Goal: Information Seeking & Learning: Check status

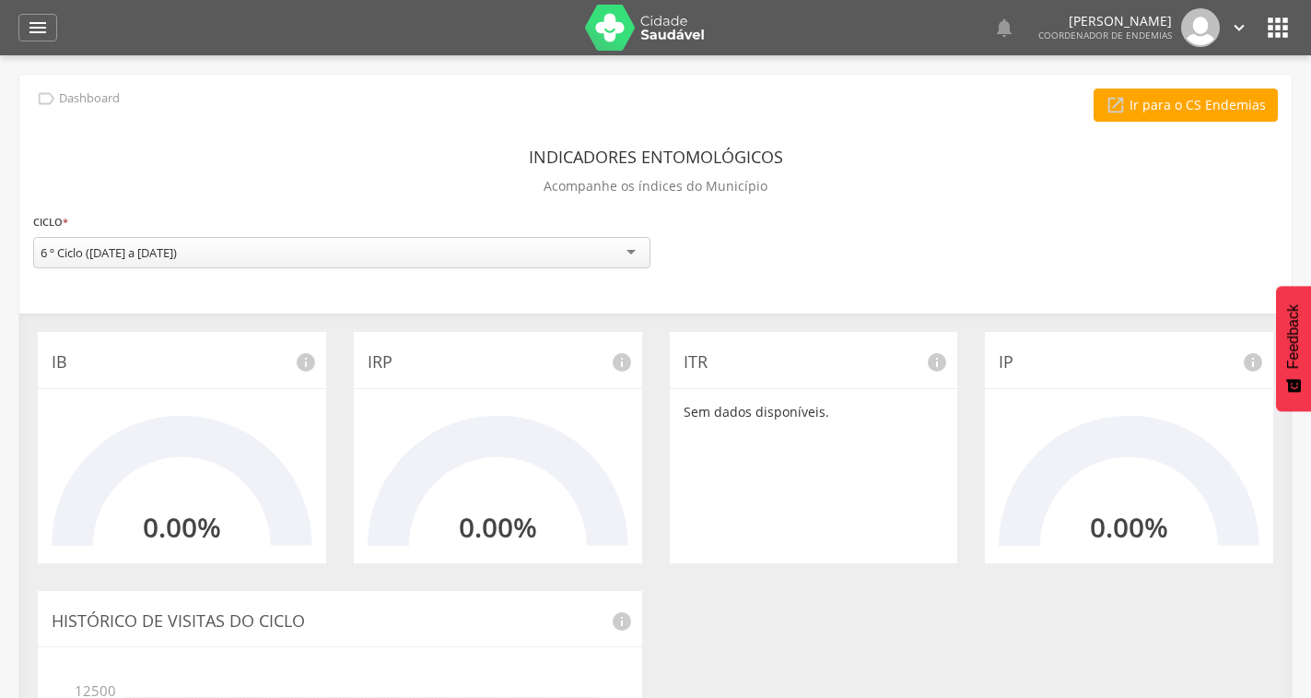
click at [417, 261] on div "6 º Ciclo ([DATE] a [DATE])" at bounding box center [341, 252] width 617 height 31
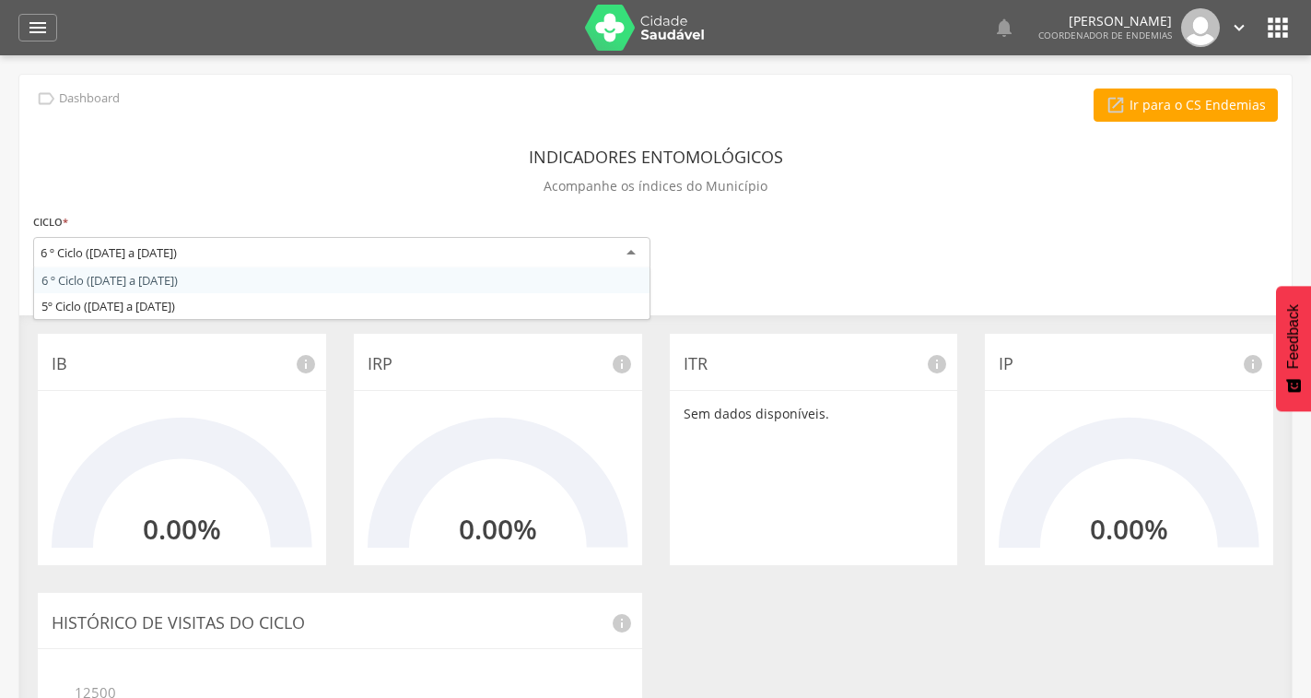
click at [415, 280] on div "**********" at bounding box center [655, 547] width 1273 height 945
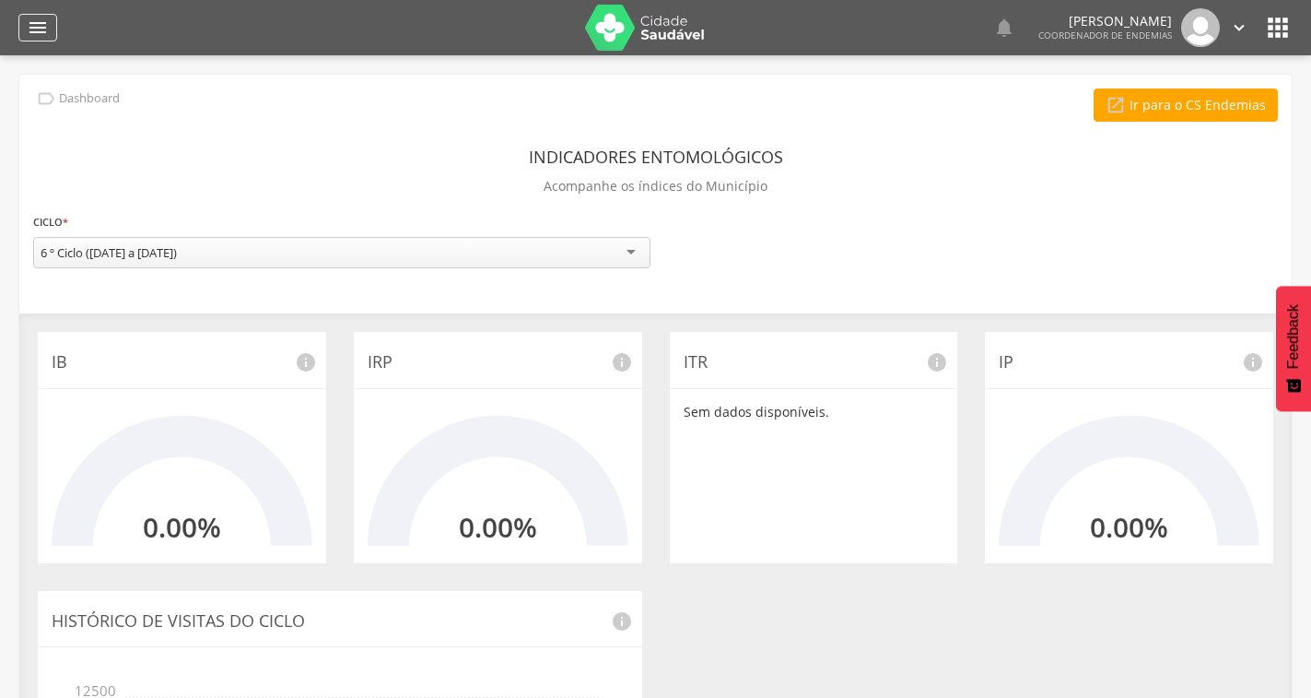
click at [29, 34] on icon "" at bounding box center [38, 28] width 22 height 22
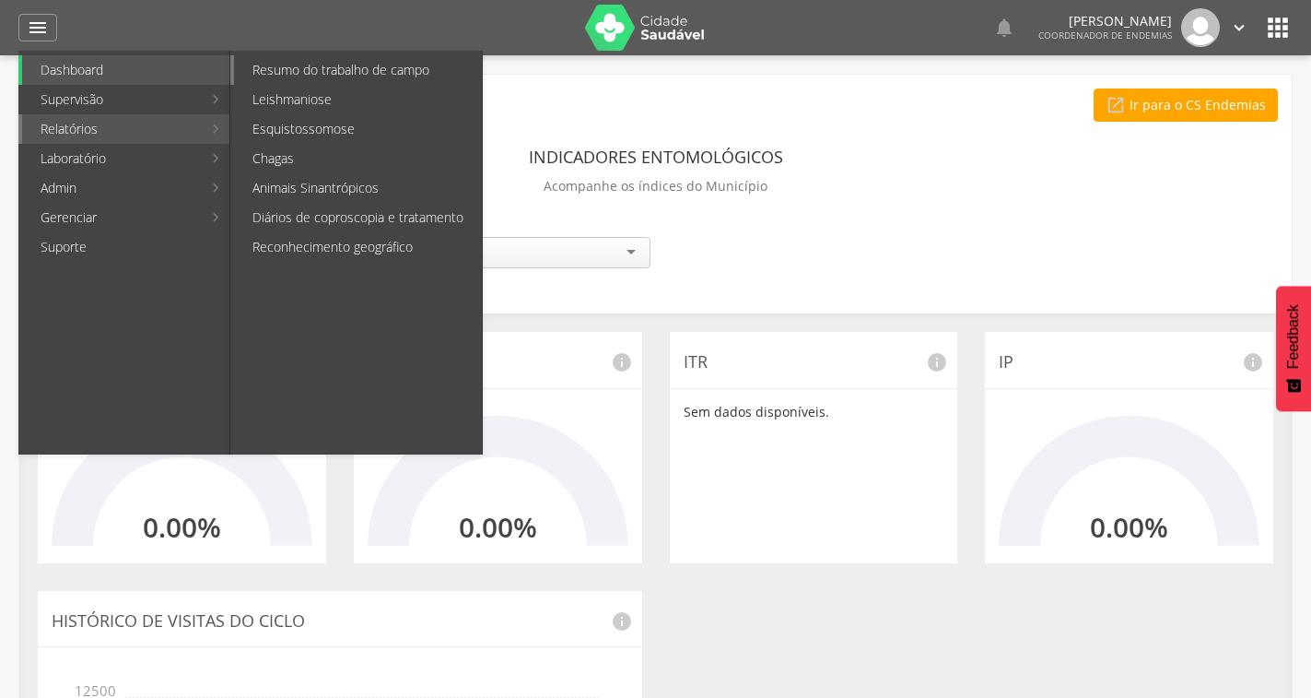
click at [341, 68] on link "Resumo do trabalho de campo" at bounding box center [358, 69] width 248 height 29
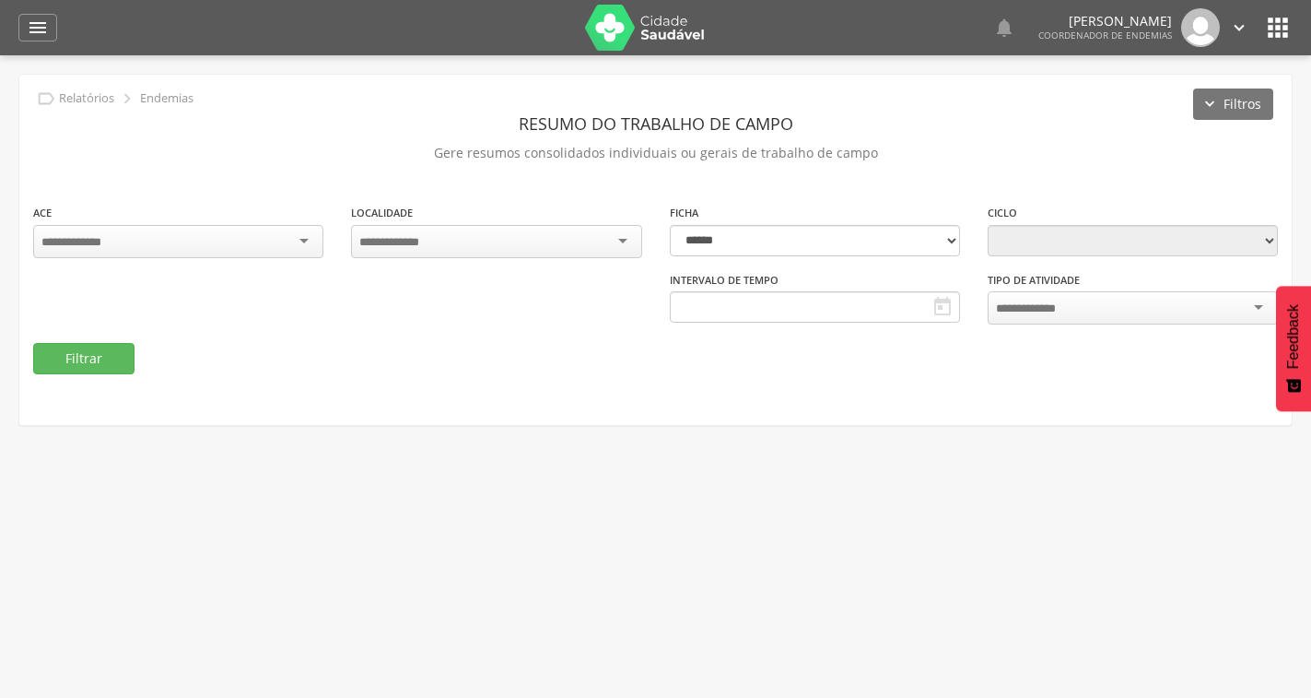
type input "**********"
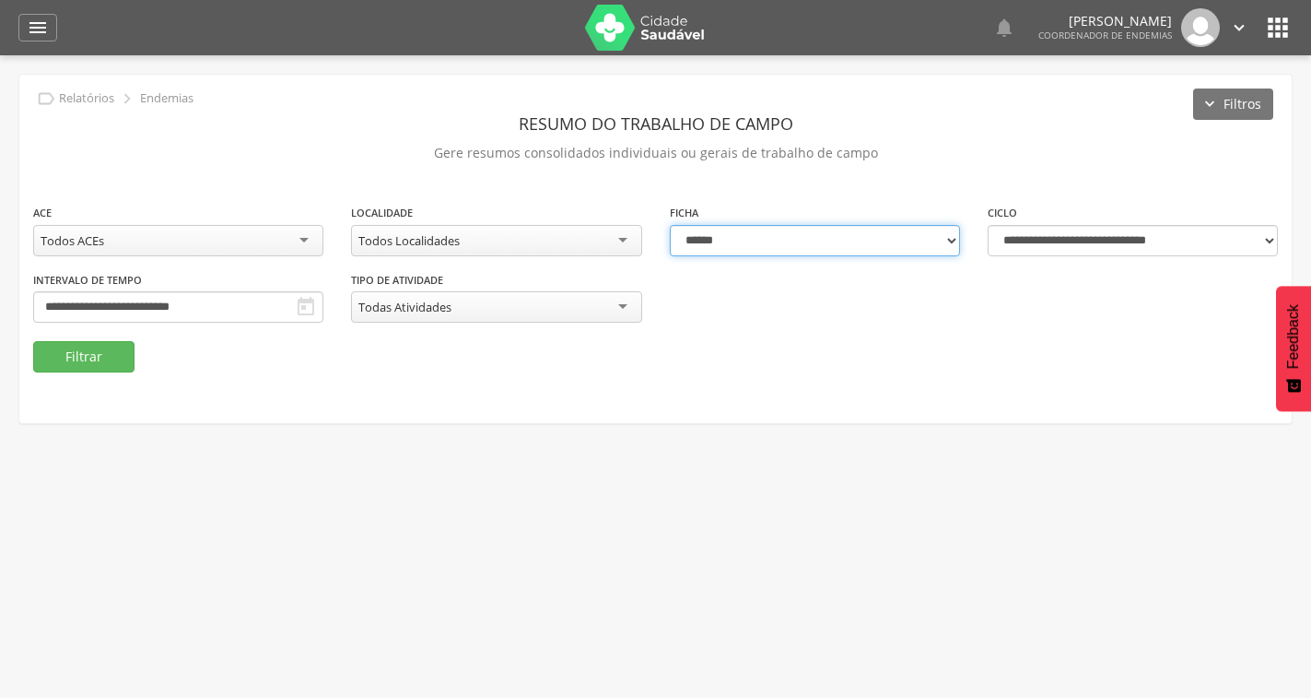
click at [700, 241] on select "**********" at bounding box center [815, 240] width 290 height 31
select select "*"
click at [670, 225] on select "**********" at bounding box center [815, 240] width 290 height 31
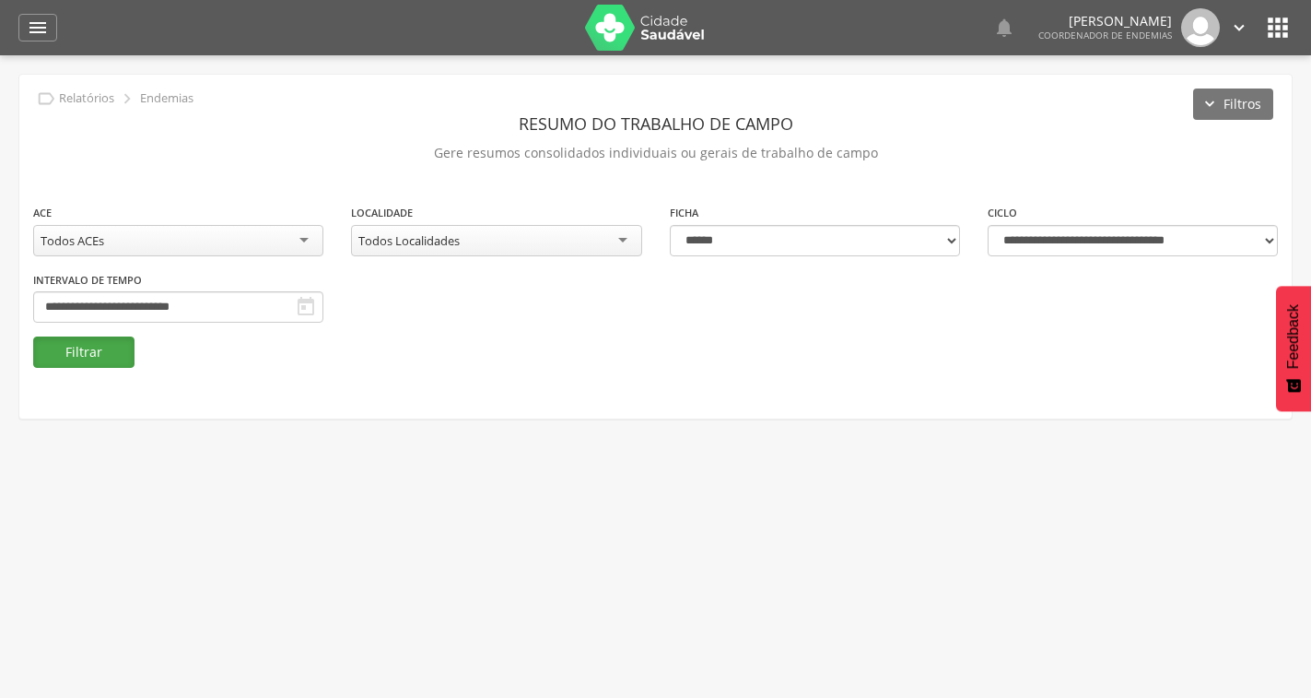
click at [123, 357] on button "Filtrar" at bounding box center [83, 351] width 101 height 31
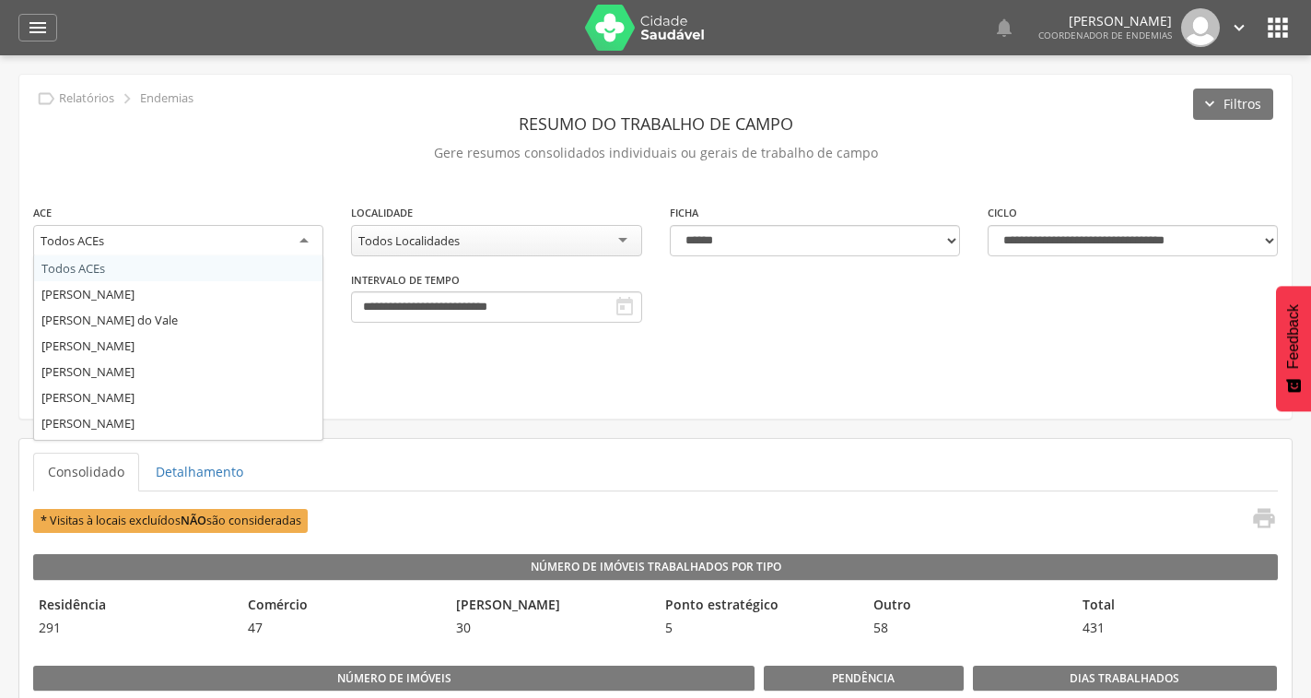
click at [276, 249] on div "Todos ACEs" at bounding box center [178, 241] width 290 height 33
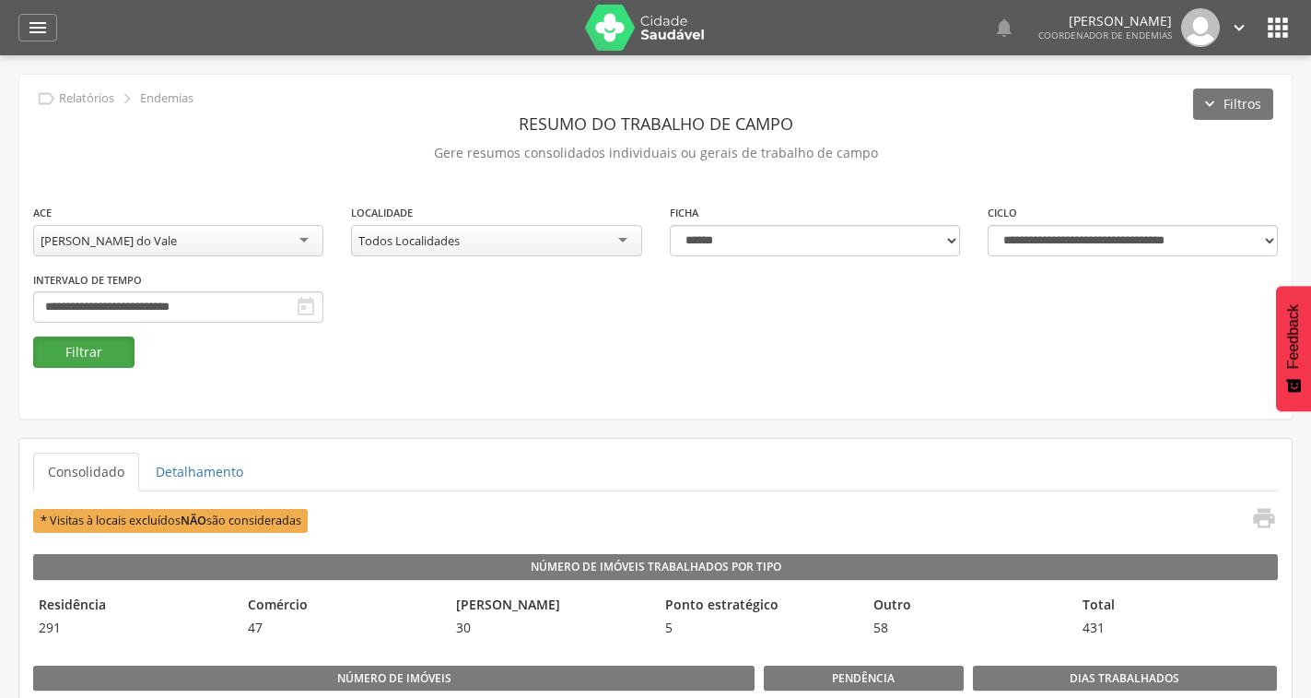
click at [106, 347] on button "Filtrar" at bounding box center [83, 351] width 101 height 31
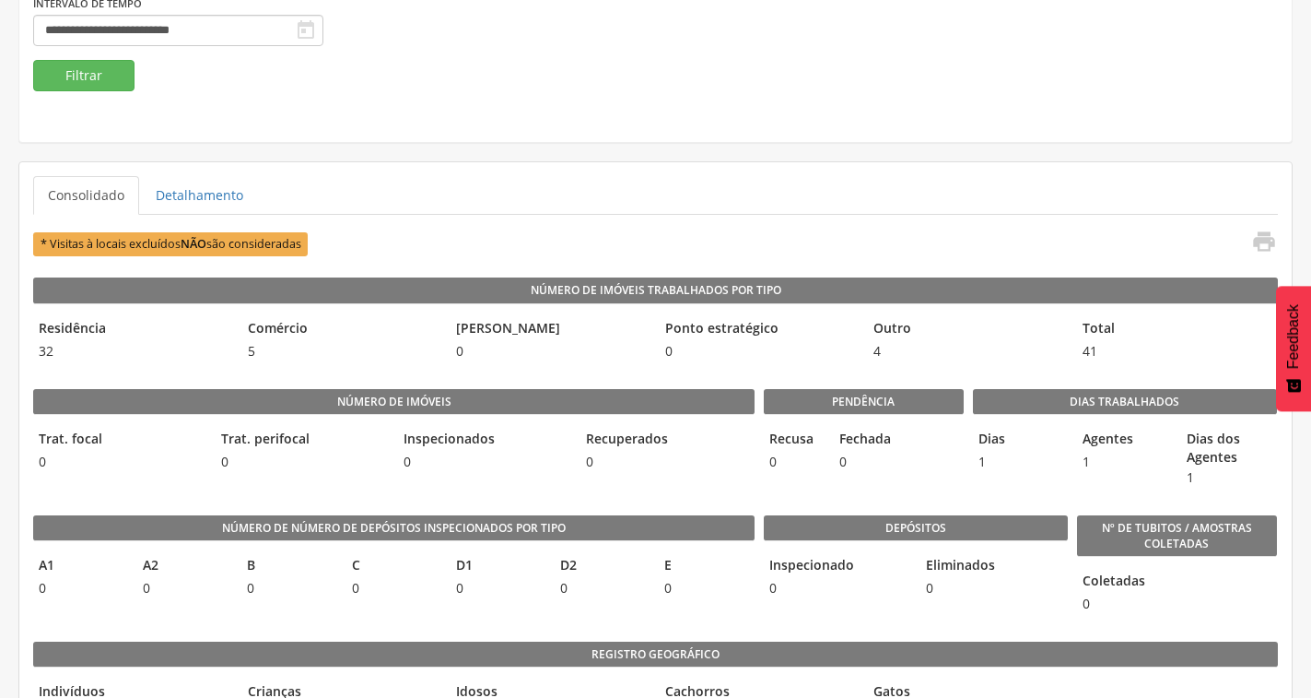
scroll to position [184, 0]
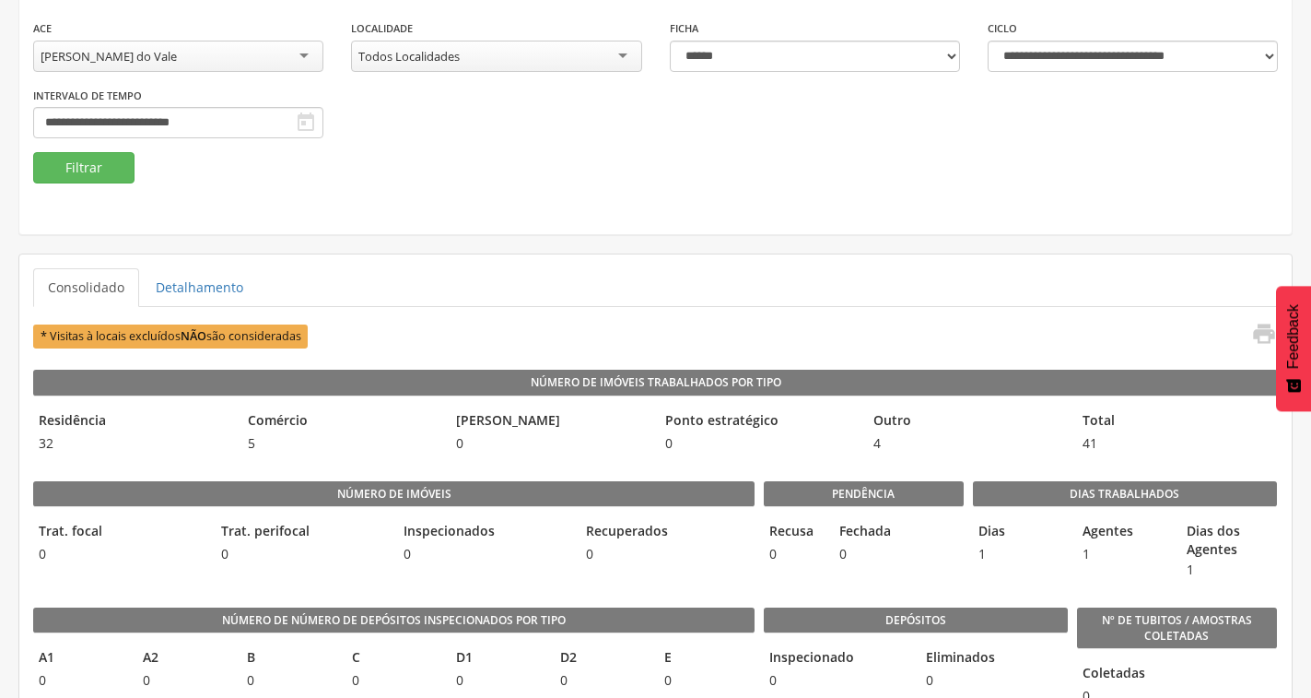
click at [214, 56] on div "[PERSON_NAME] do Vale" at bounding box center [178, 56] width 290 height 31
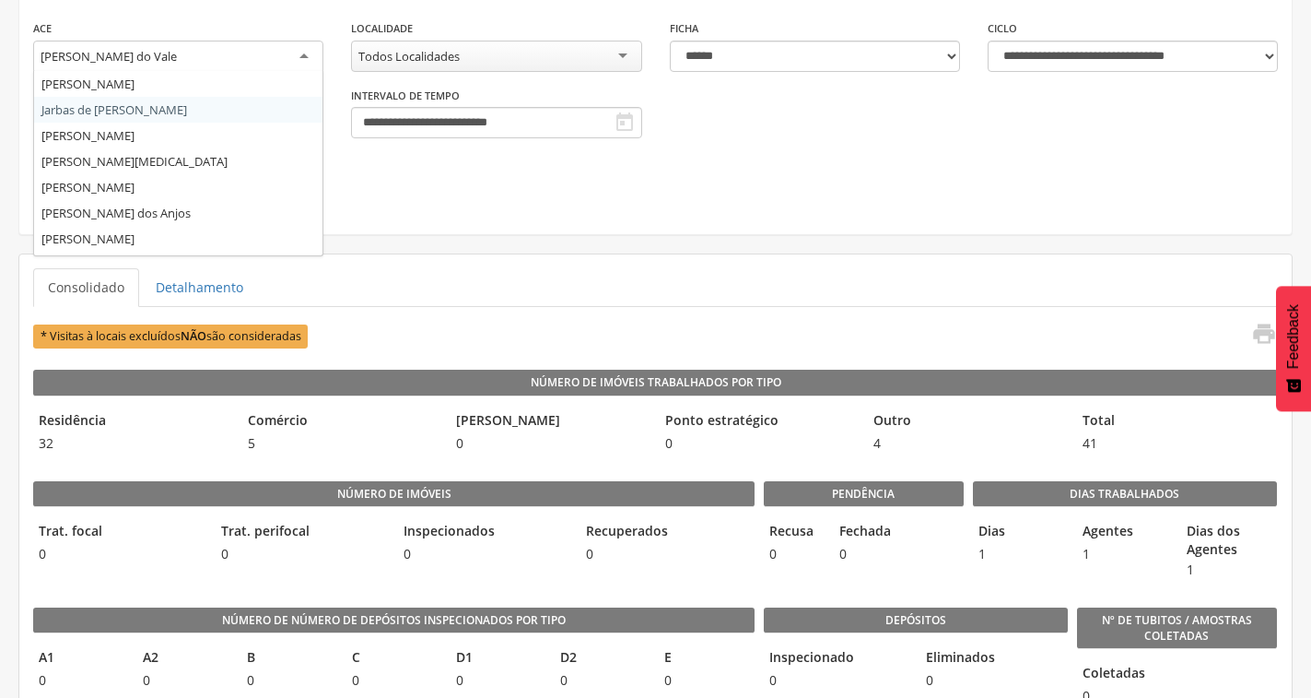
scroll to position [229, 0]
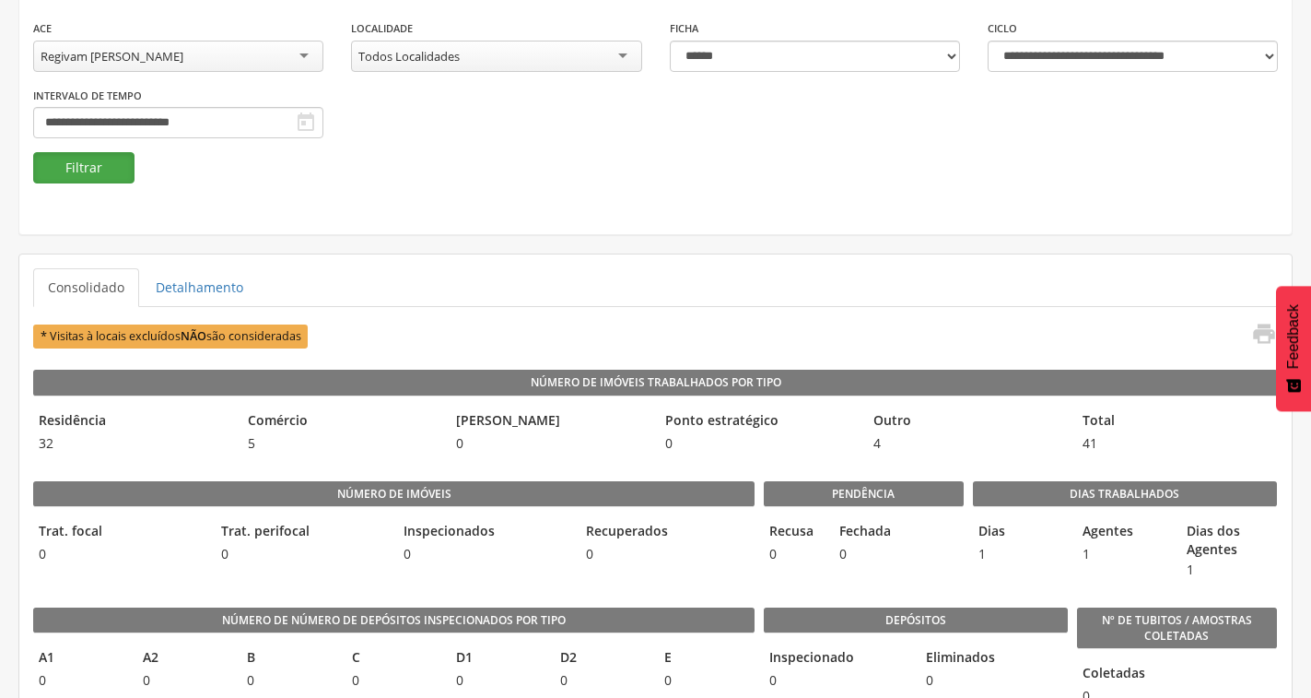
click at [112, 176] on button "Filtrar" at bounding box center [83, 167] width 101 height 31
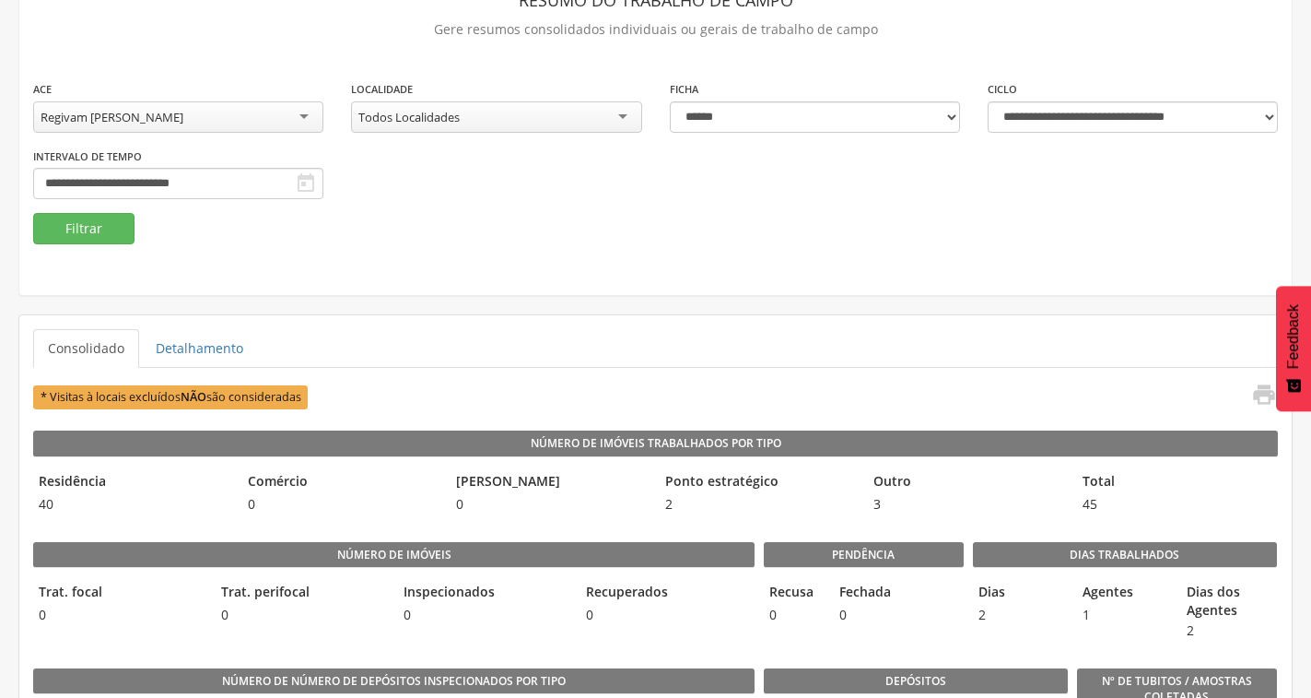
scroll to position [92, 0]
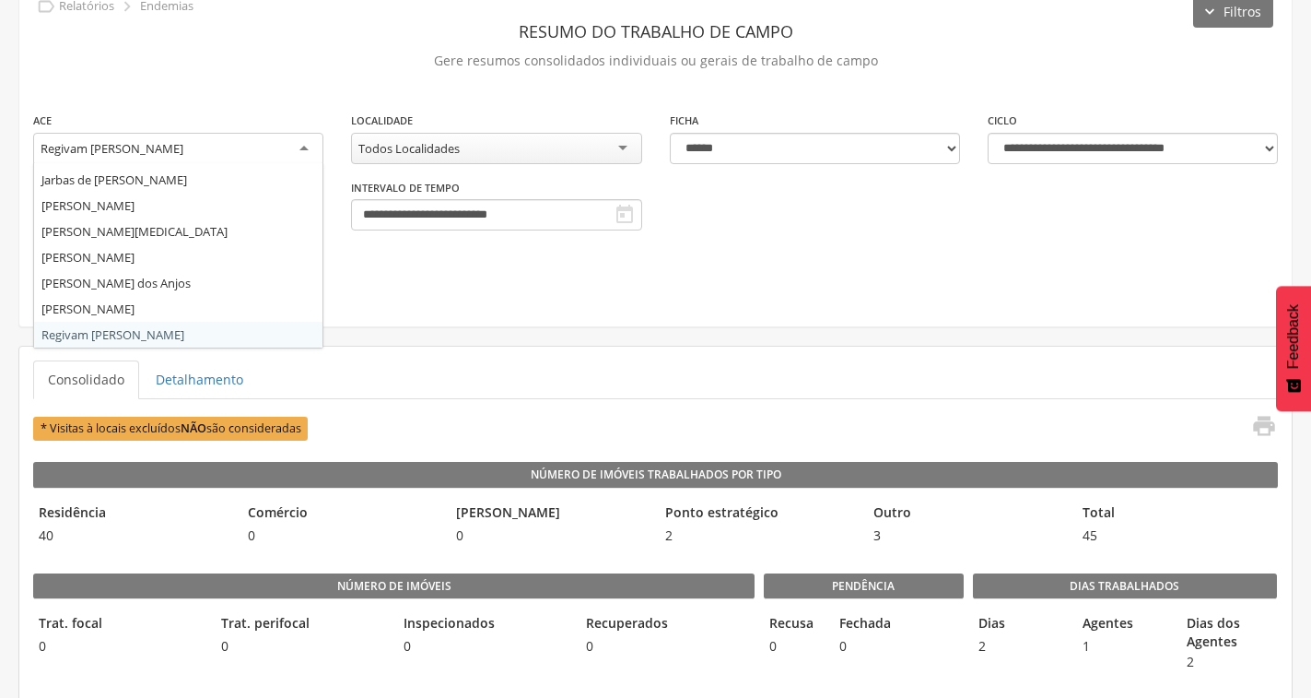
click at [229, 155] on div "Regivam [PERSON_NAME]" at bounding box center [178, 149] width 290 height 33
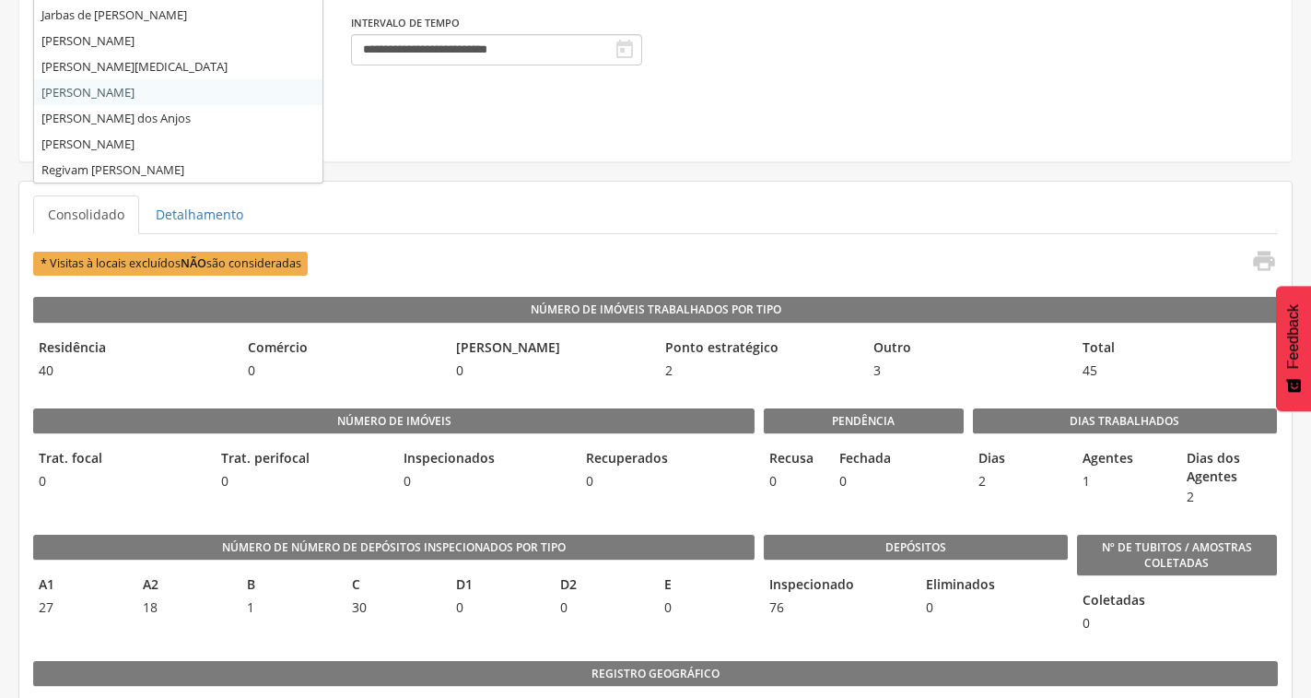
scroll to position [276, 0]
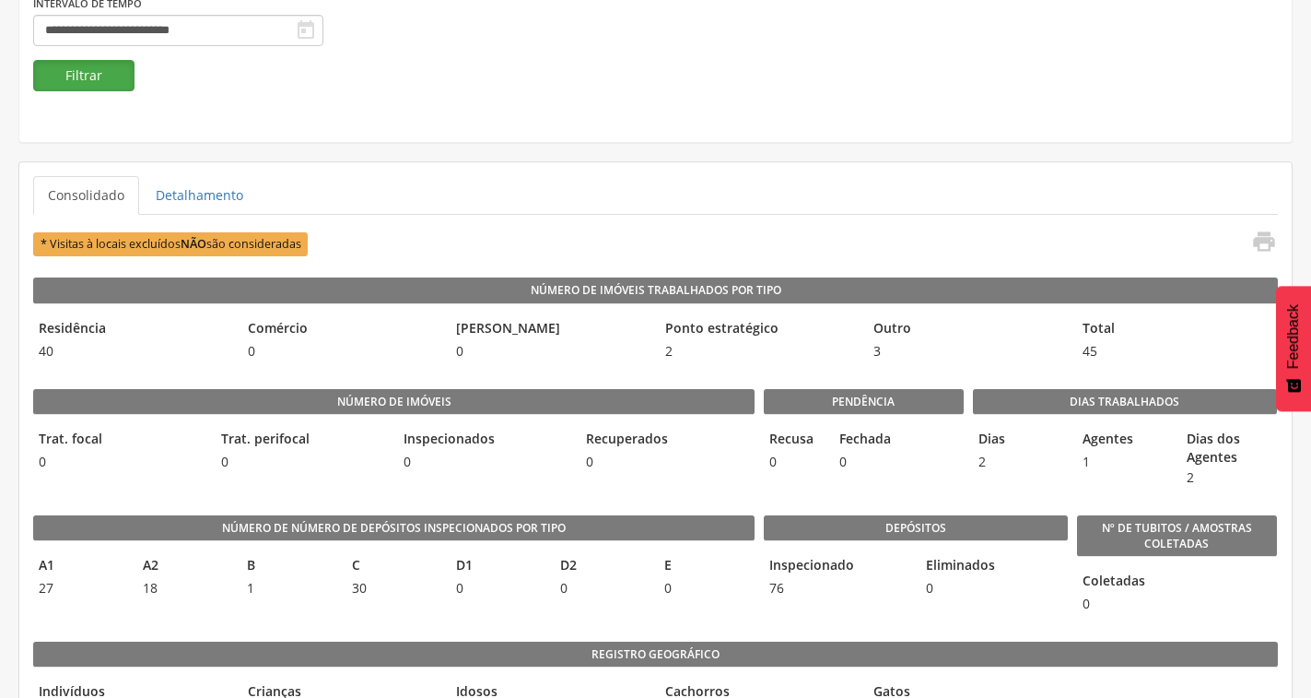
click at [95, 81] on button "Filtrar" at bounding box center [83, 75] width 101 height 31
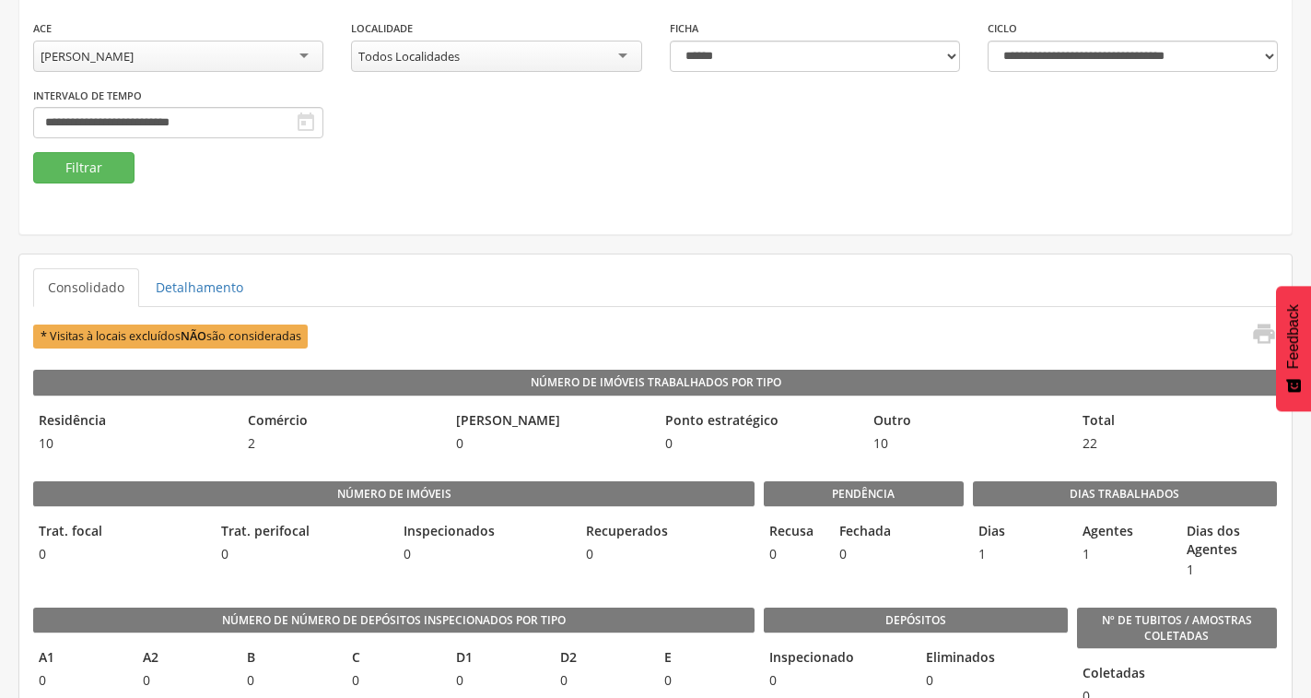
scroll to position [92, 0]
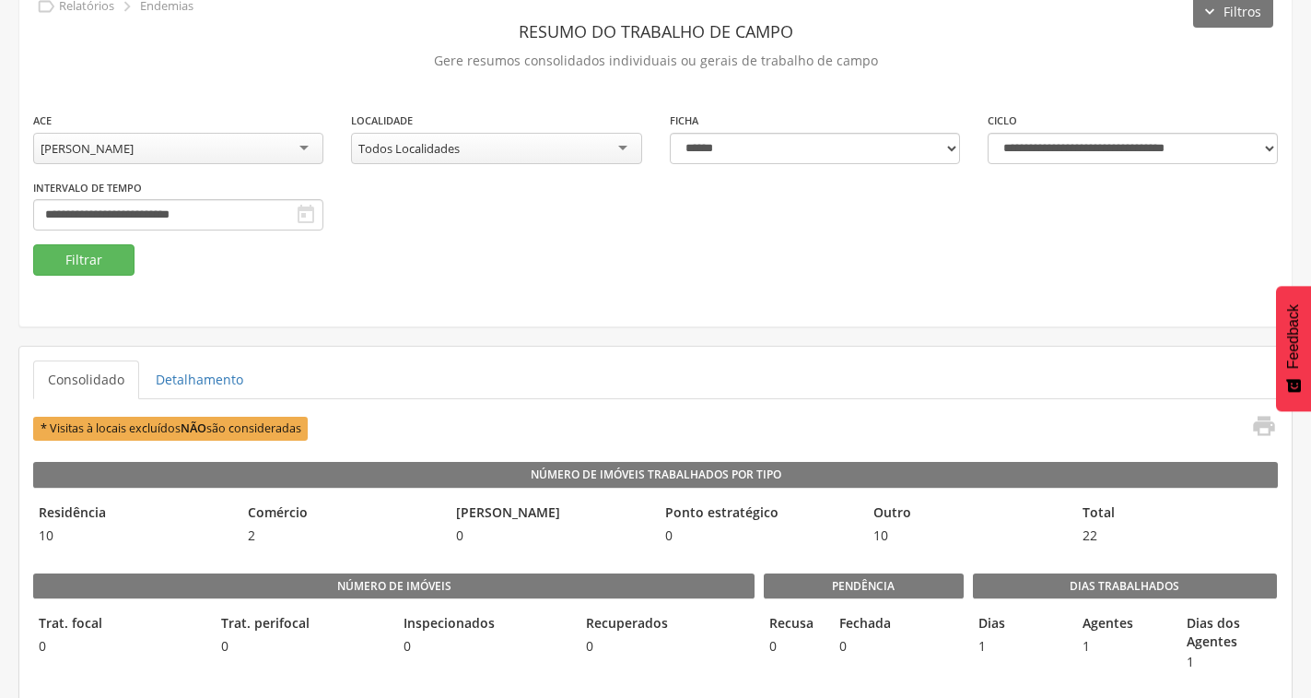
click at [134, 140] on div "[PERSON_NAME]" at bounding box center [87, 148] width 93 height 17
click at [113, 267] on button "Filtrar" at bounding box center [83, 259] width 101 height 31
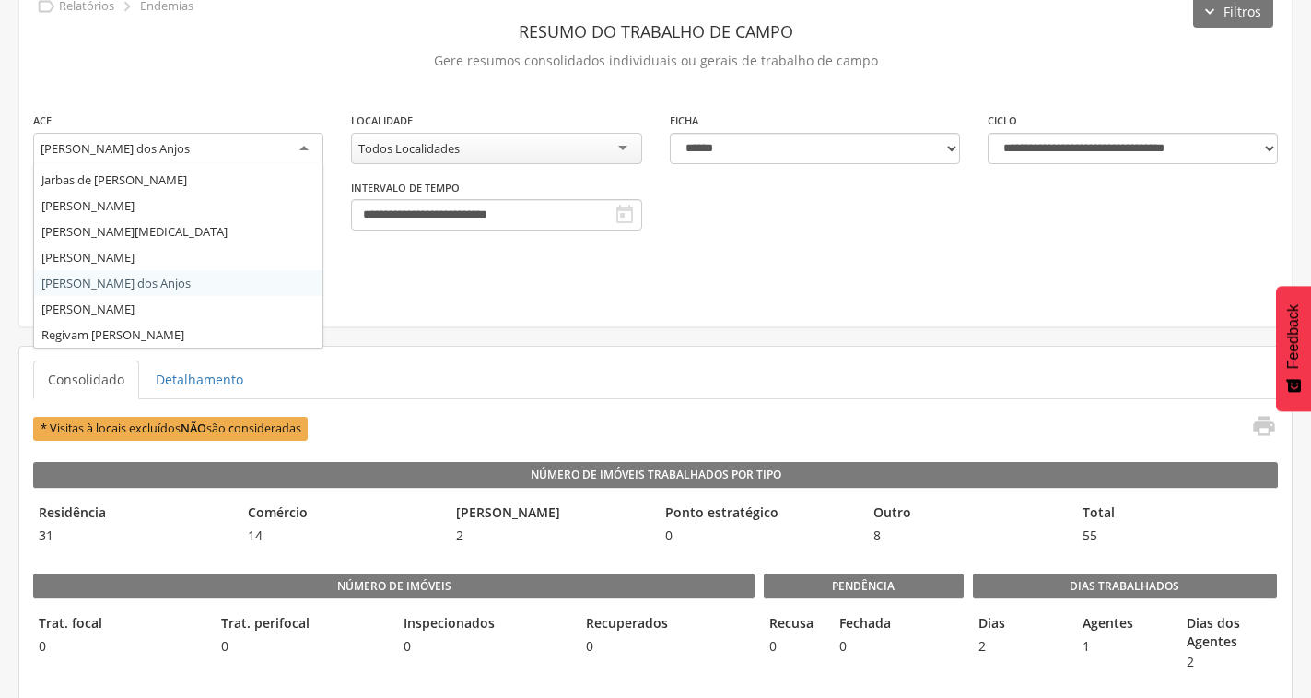
click at [181, 157] on div "[PERSON_NAME] dos Anjos" at bounding box center [178, 149] width 290 height 33
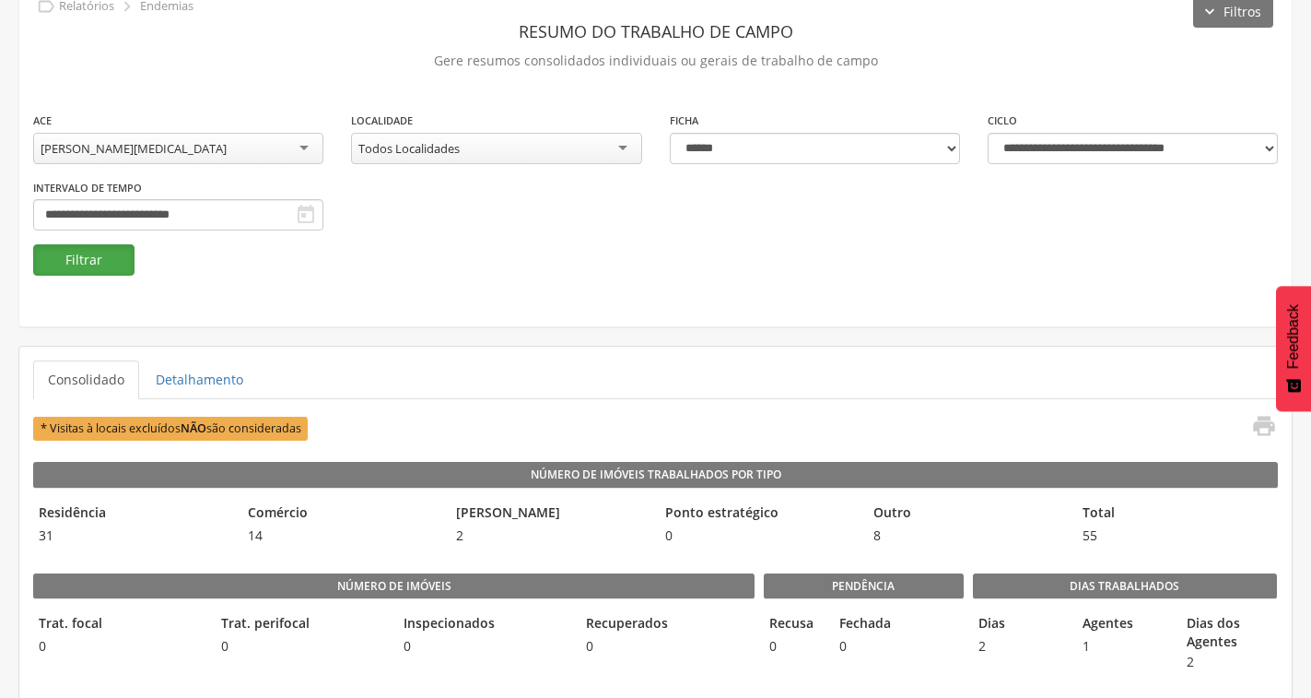
click at [103, 260] on button "Filtrar" at bounding box center [83, 259] width 101 height 31
click at [194, 157] on div "[PERSON_NAME][MEDICAL_DATA]" at bounding box center [178, 148] width 290 height 31
click at [302, 216] on icon "" at bounding box center [306, 215] width 22 height 22
click at [300, 216] on icon "" at bounding box center [306, 215] width 22 height 22
click at [252, 219] on input "**********" at bounding box center [178, 214] width 290 height 31
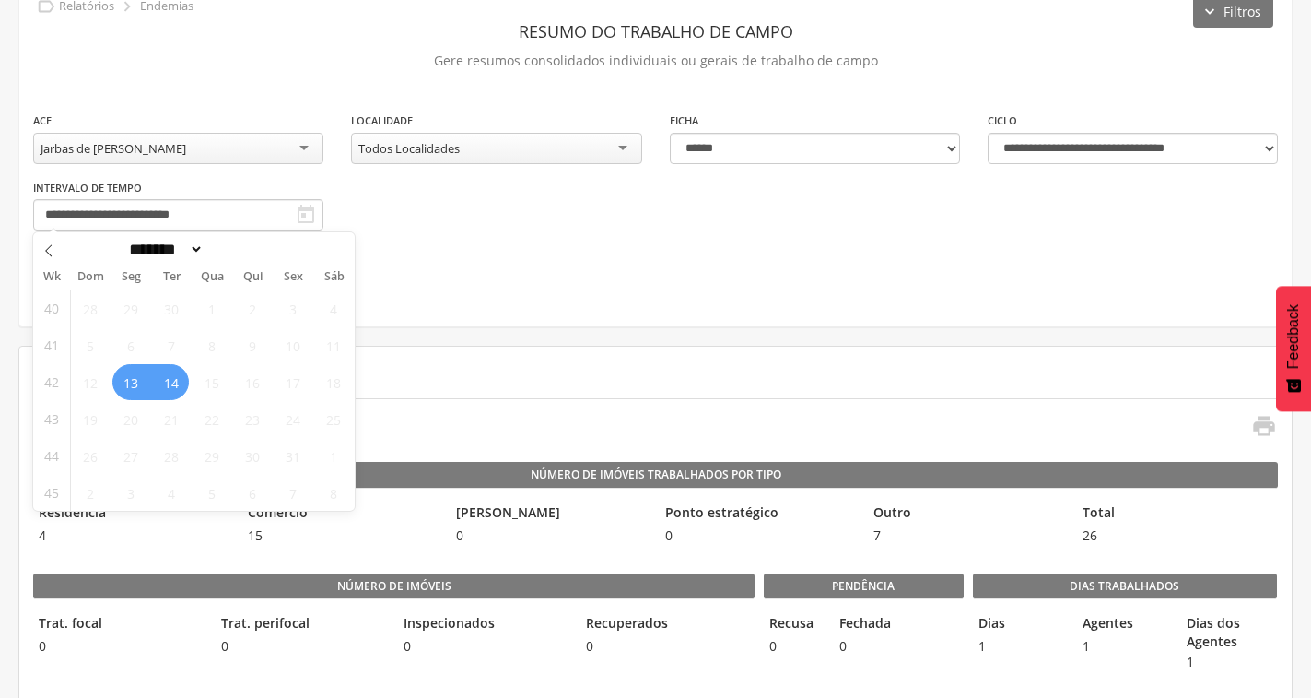
click at [168, 383] on span "14" at bounding box center [171, 382] width 36 height 36
type input "**********"
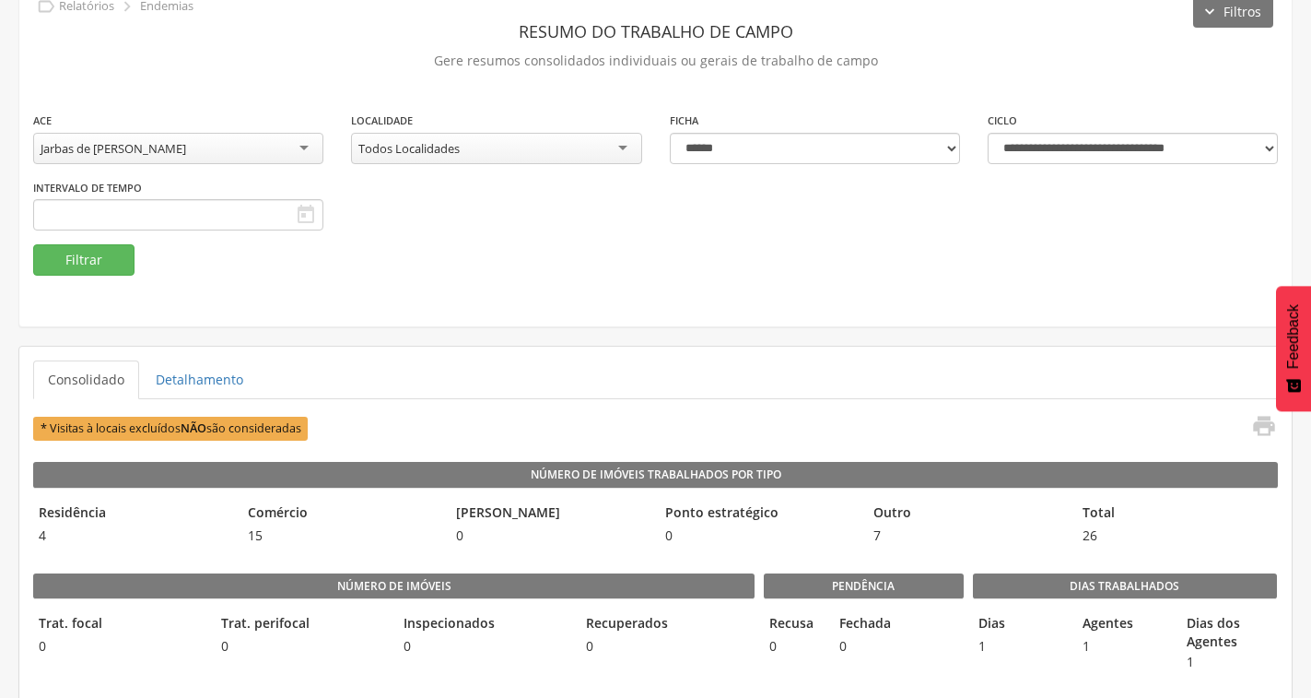
click at [449, 281] on div "**********" at bounding box center [655, 154] width 1273 height 344
click at [312, 218] on icon "" at bounding box center [306, 215] width 22 height 22
click at [309, 218] on icon "" at bounding box center [306, 215] width 22 height 22
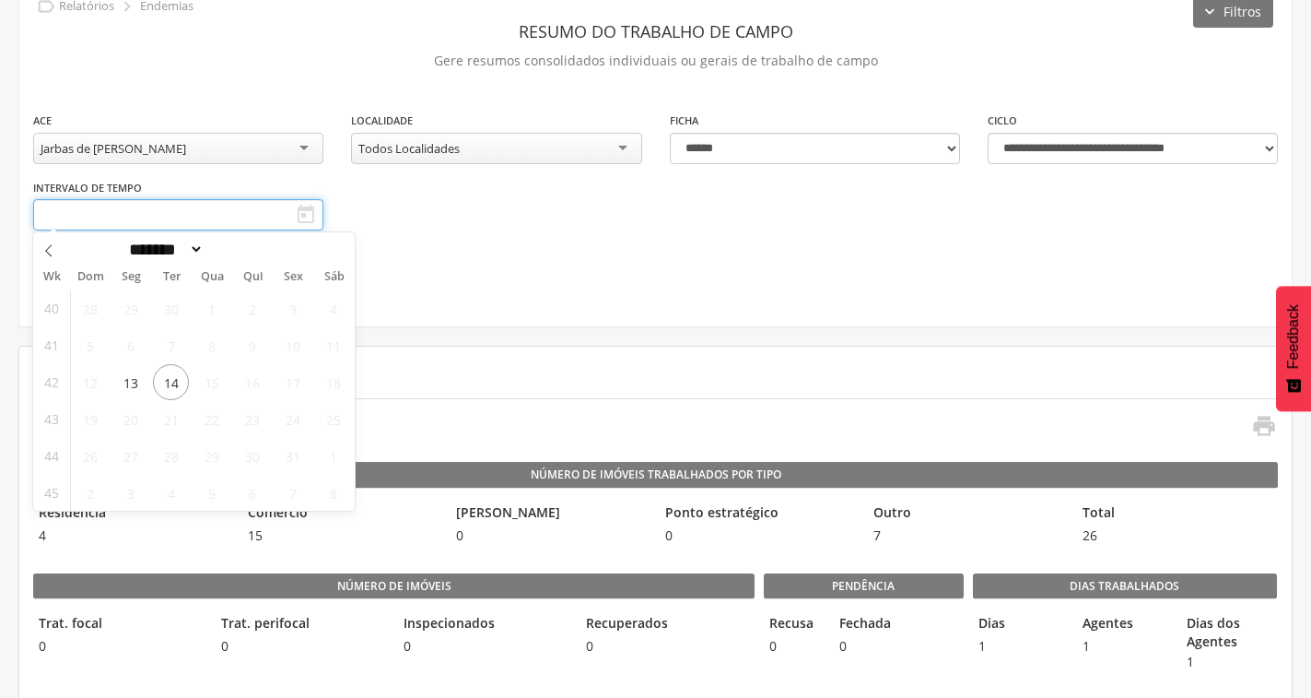
click at [289, 214] on input "text" at bounding box center [178, 214] width 290 height 31
click at [177, 377] on span "14" at bounding box center [171, 382] width 36 height 36
click at [170, 380] on span "14" at bounding box center [171, 382] width 36 height 36
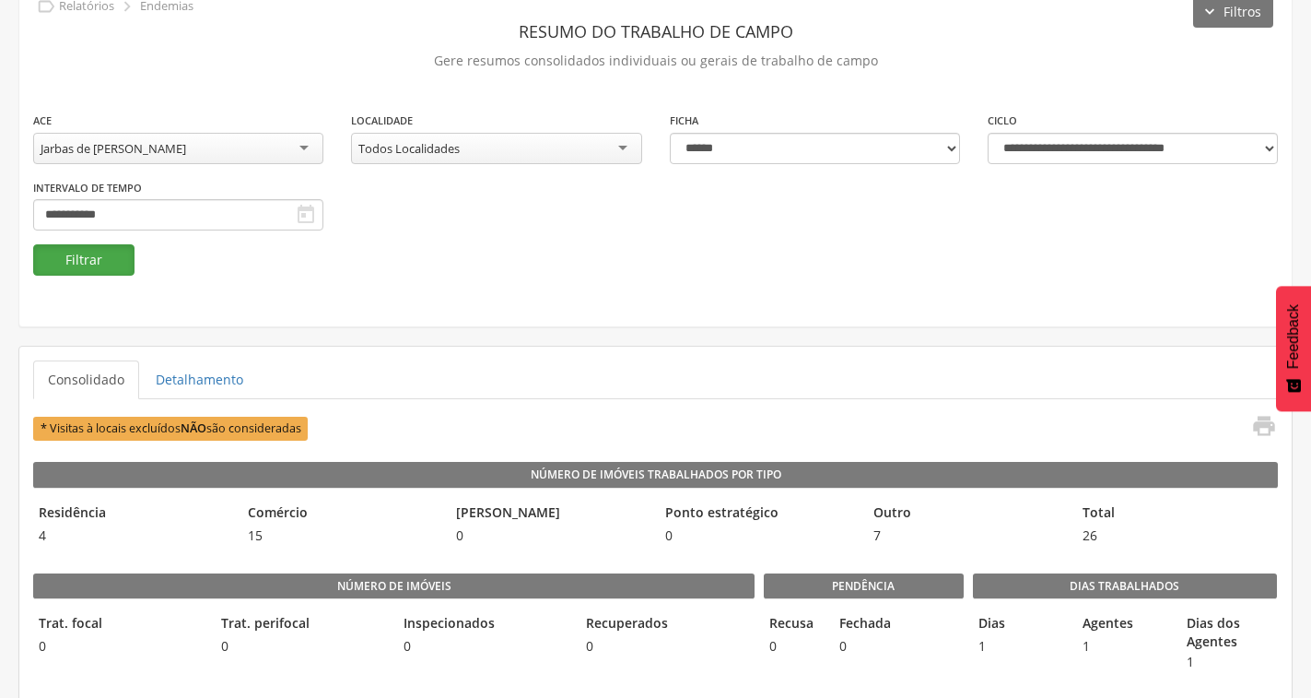
click at [110, 257] on button "Filtrar" at bounding box center [83, 259] width 101 height 31
click at [253, 152] on div "Jarbas de [PERSON_NAME]" at bounding box center [178, 148] width 290 height 31
click at [116, 261] on button "Filtrar" at bounding box center [83, 259] width 101 height 31
click at [251, 153] on div "[PERSON_NAME][MEDICAL_DATA]" at bounding box center [178, 148] width 290 height 31
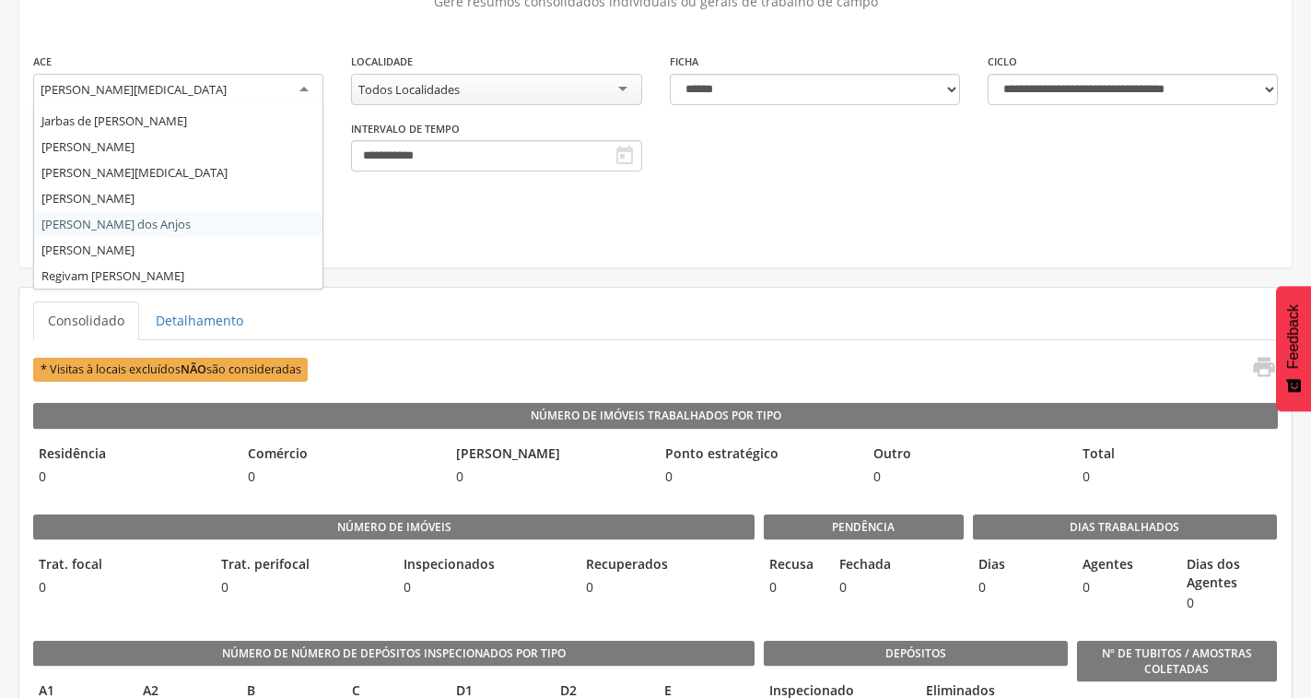
scroll to position [184, 0]
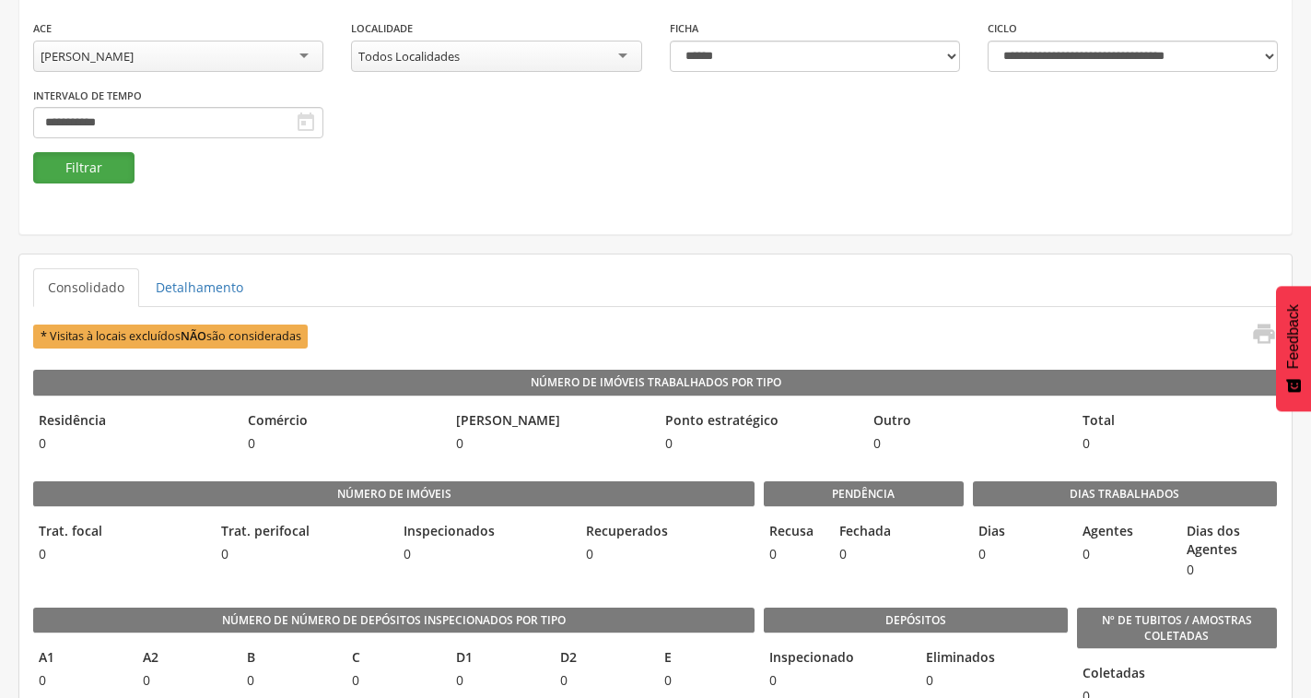
click at [116, 172] on button "Filtrar" at bounding box center [83, 167] width 101 height 31
click at [227, 62] on div "[PERSON_NAME]" at bounding box center [178, 56] width 290 height 31
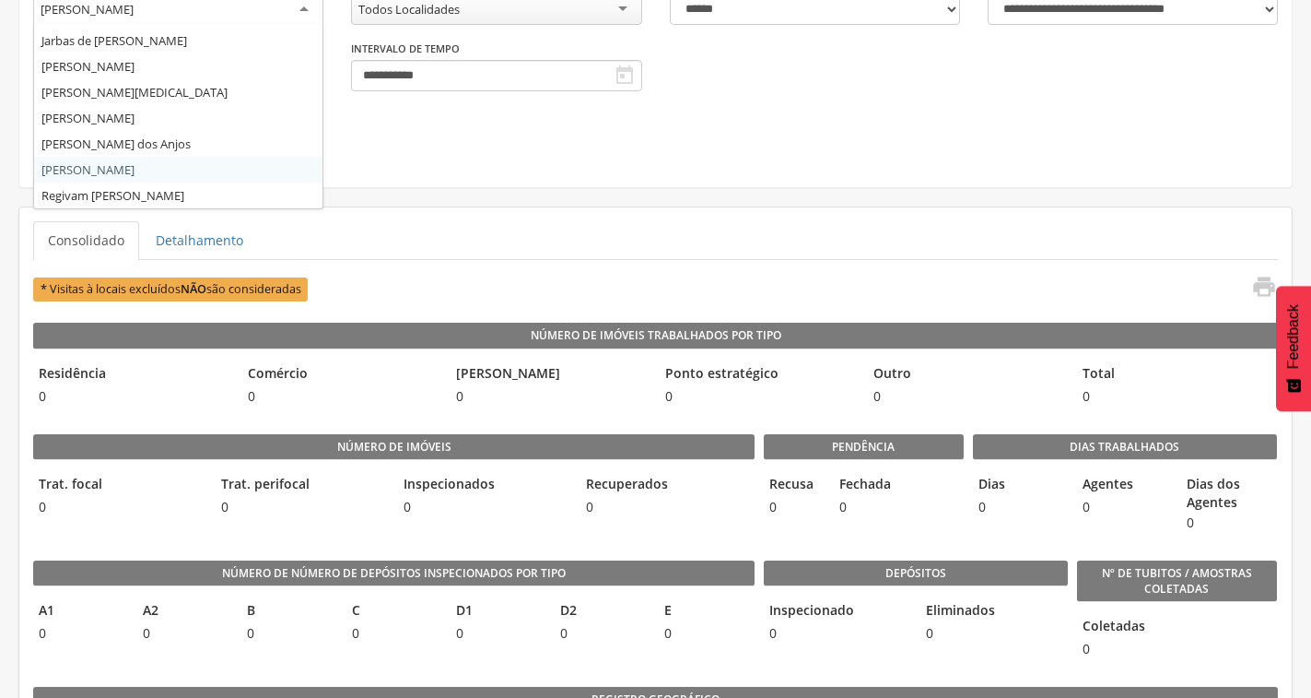
scroll to position [276, 0]
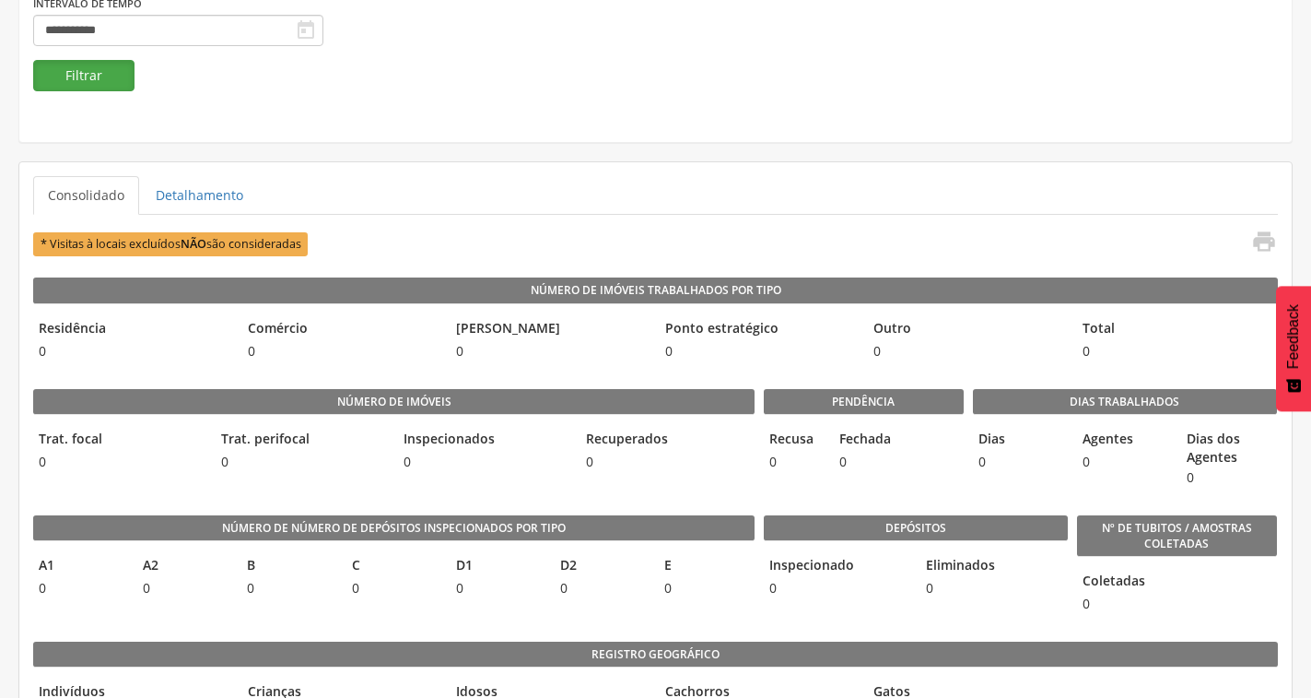
click at [108, 81] on button "Filtrar" at bounding box center [83, 75] width 101 height 31
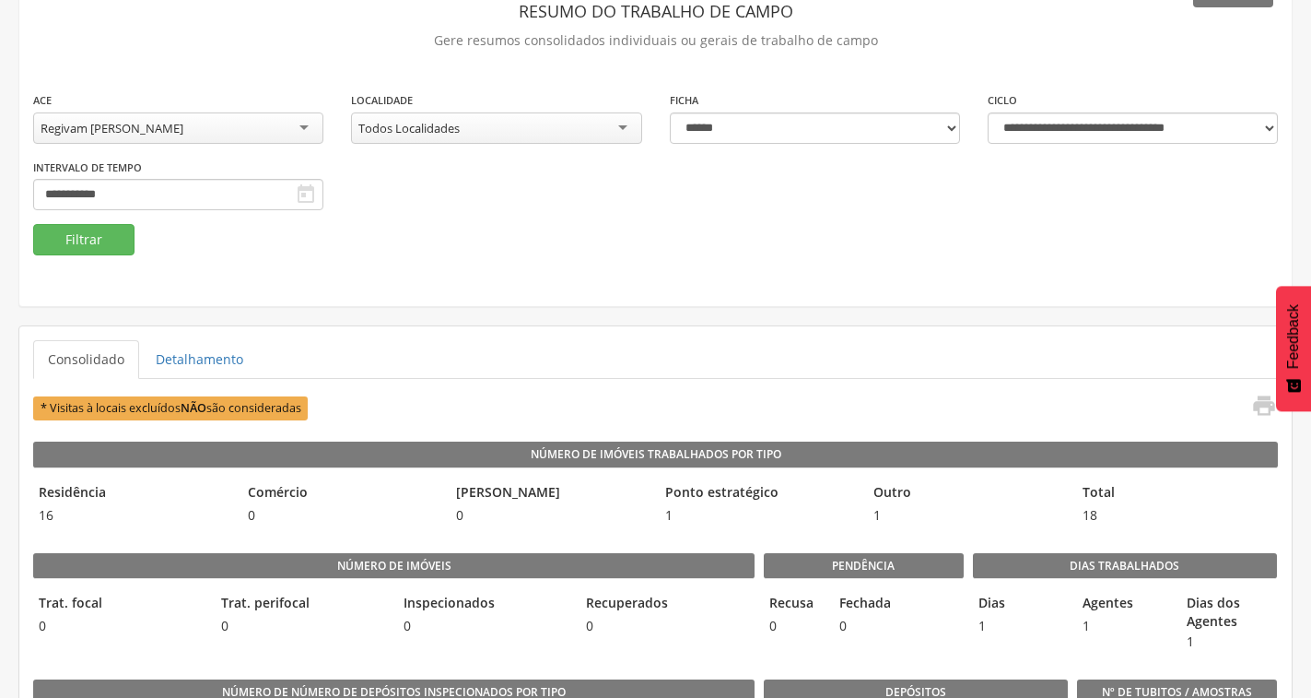
scroll to position [92, 0]
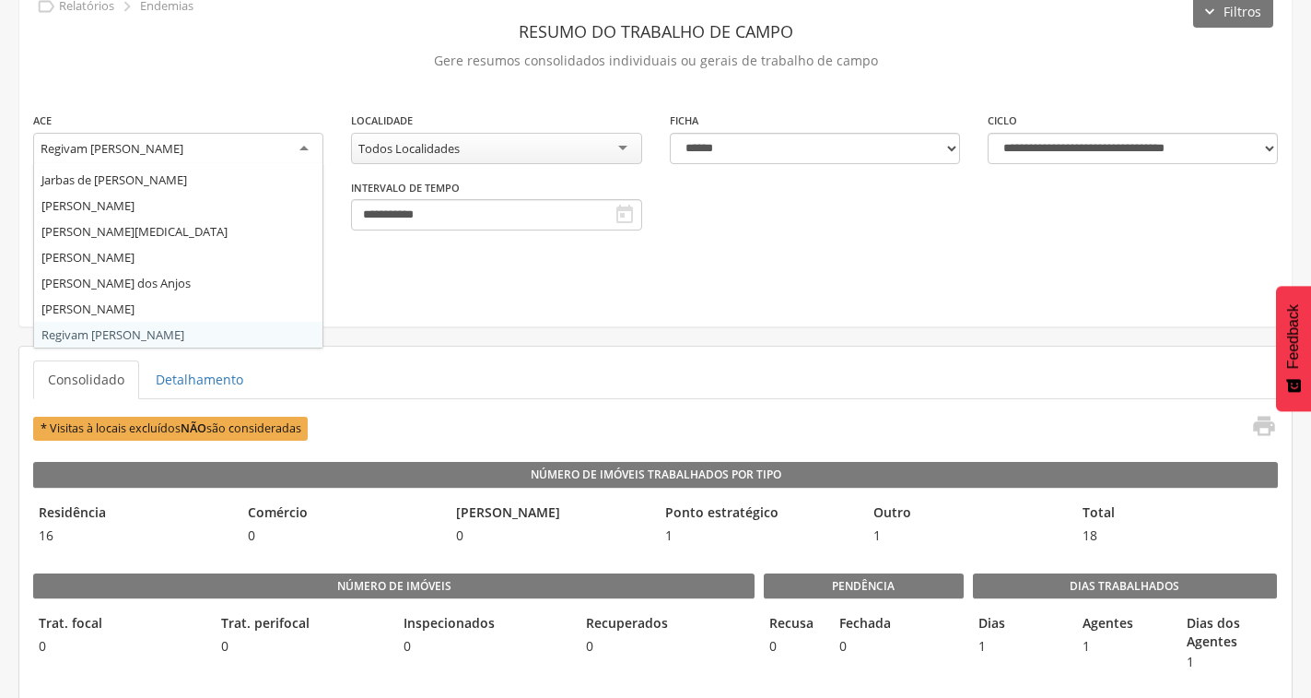
click at [236, 148] on div "Regivam [PERSON_NAME]" at bounding box center [178, 149] width 290 height 33
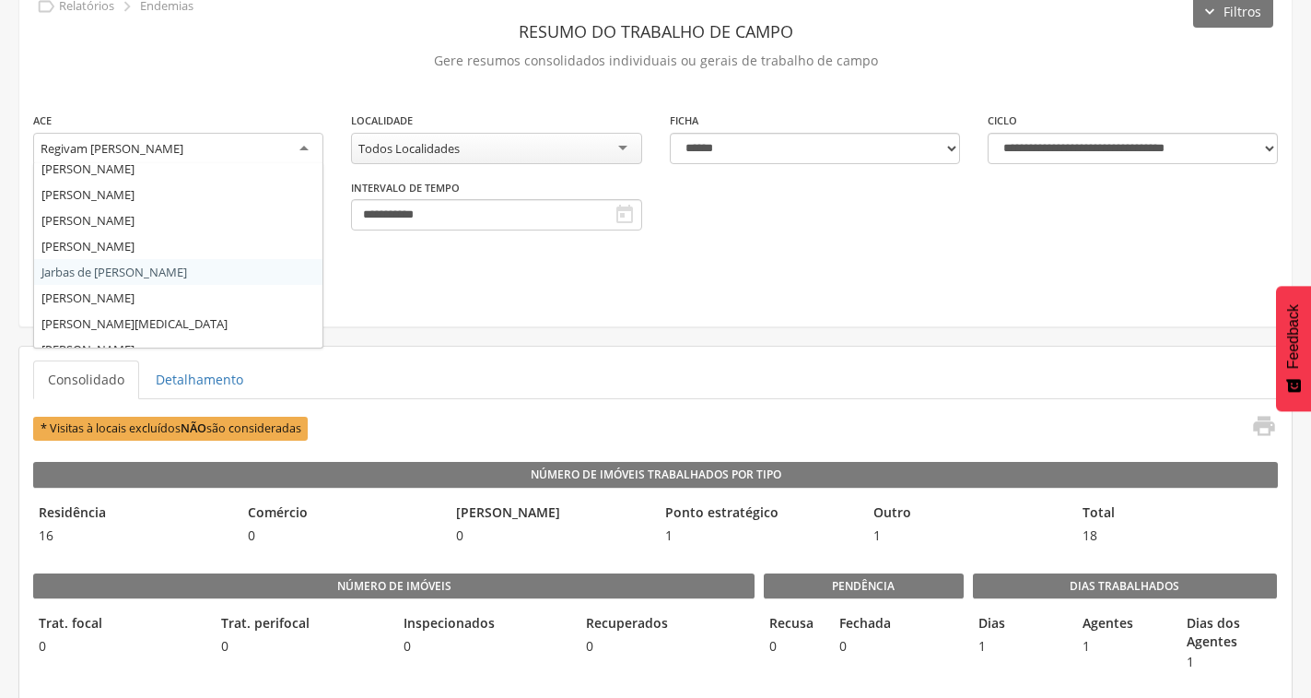
scroll to position [229, 0]
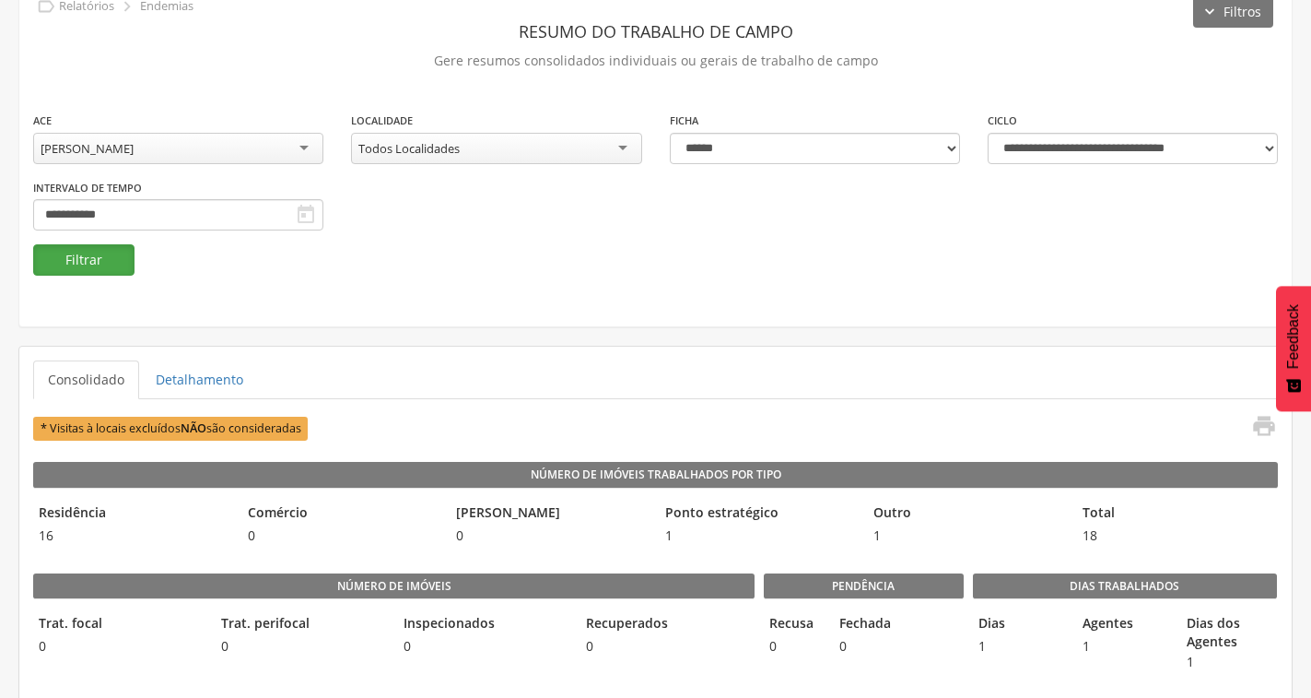
click at [123, 256] on button "Filtrar" at bounding box center [83, 259] width 101 height 31
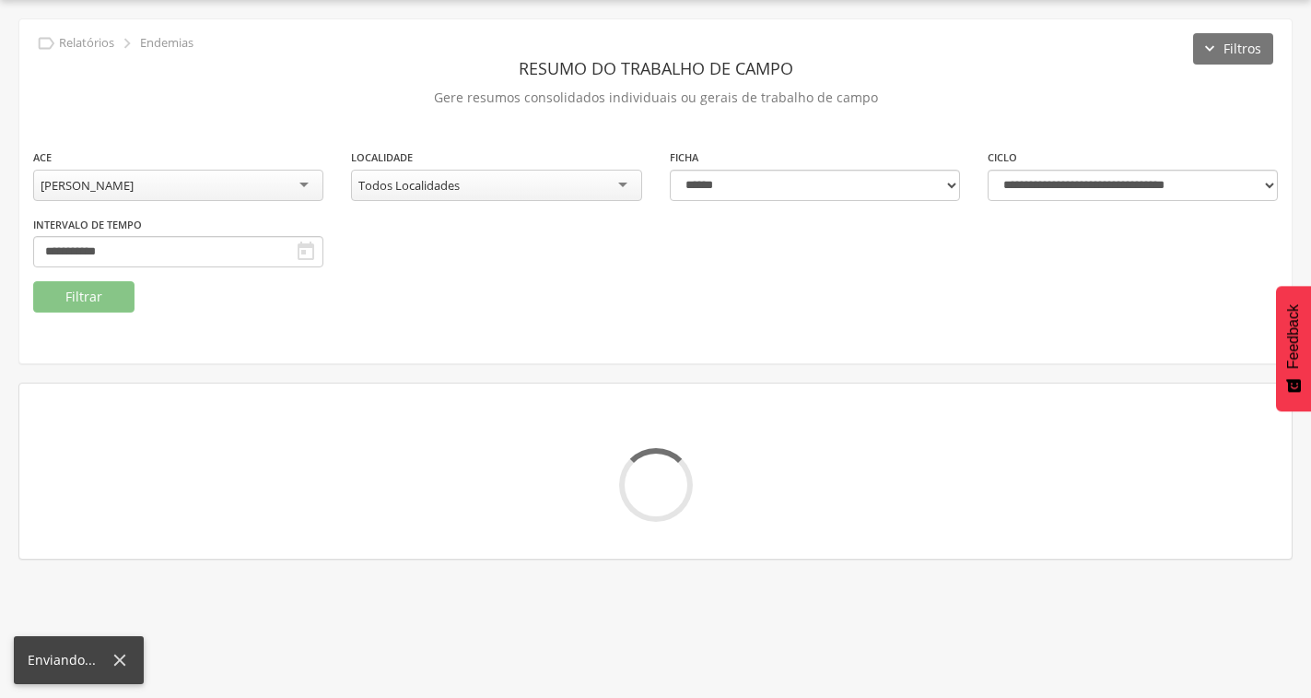
scroll to position [92, 0]
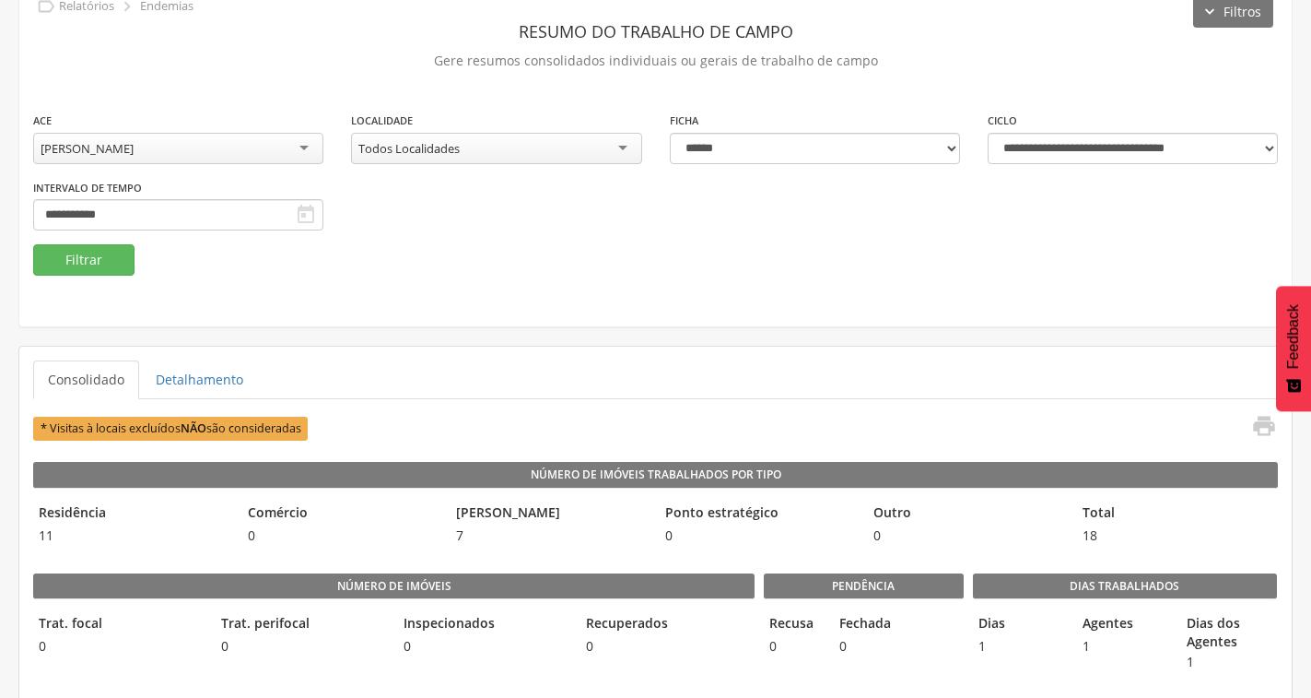
click at [244, 155] on div "[PERSON_NAME]" at bounding box center [178, 148] width 290 height 31
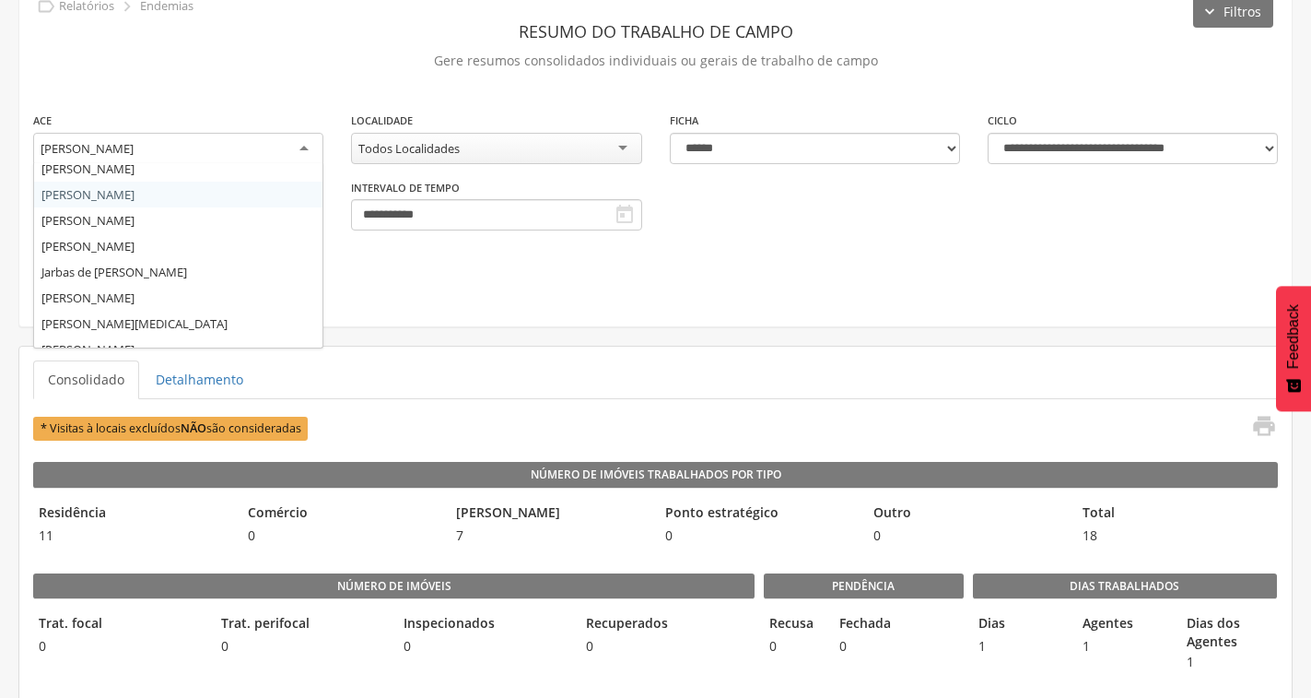
scroll to position [44, 0]
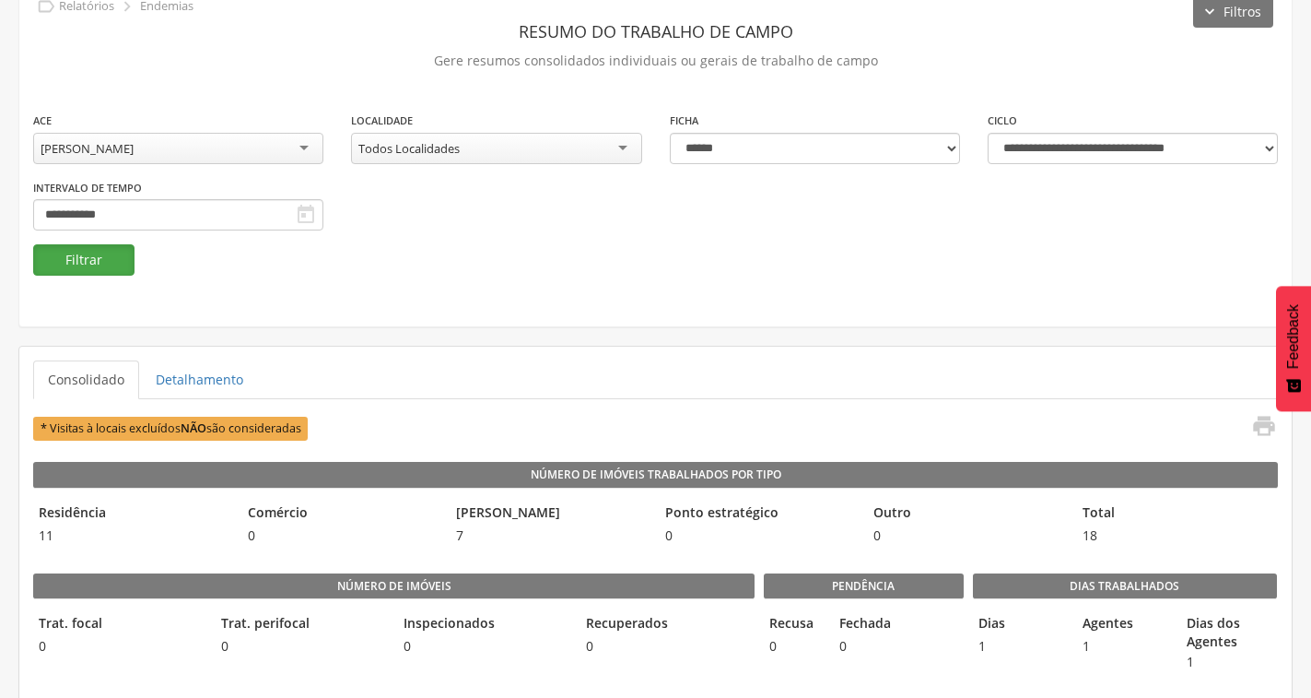
click at [108, 251] on button "Filtrar" at bounding box center [83, 259] width 101 height 31
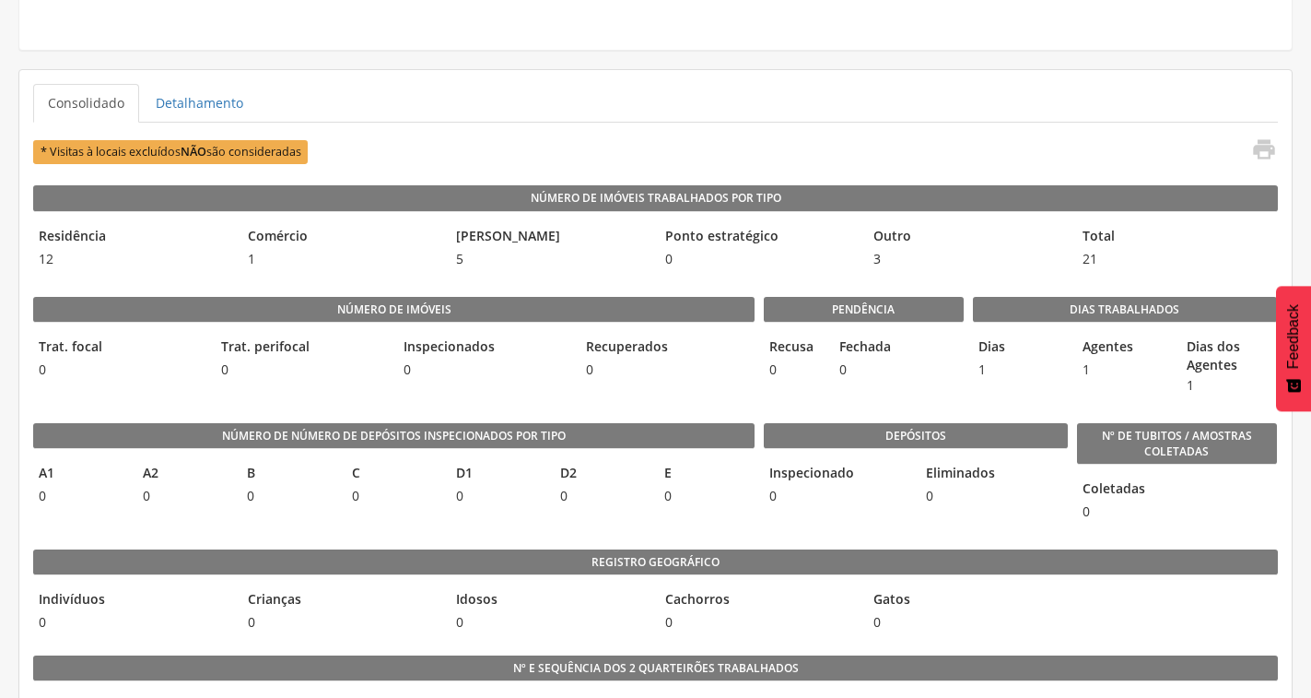
scroll to position [0, 0]
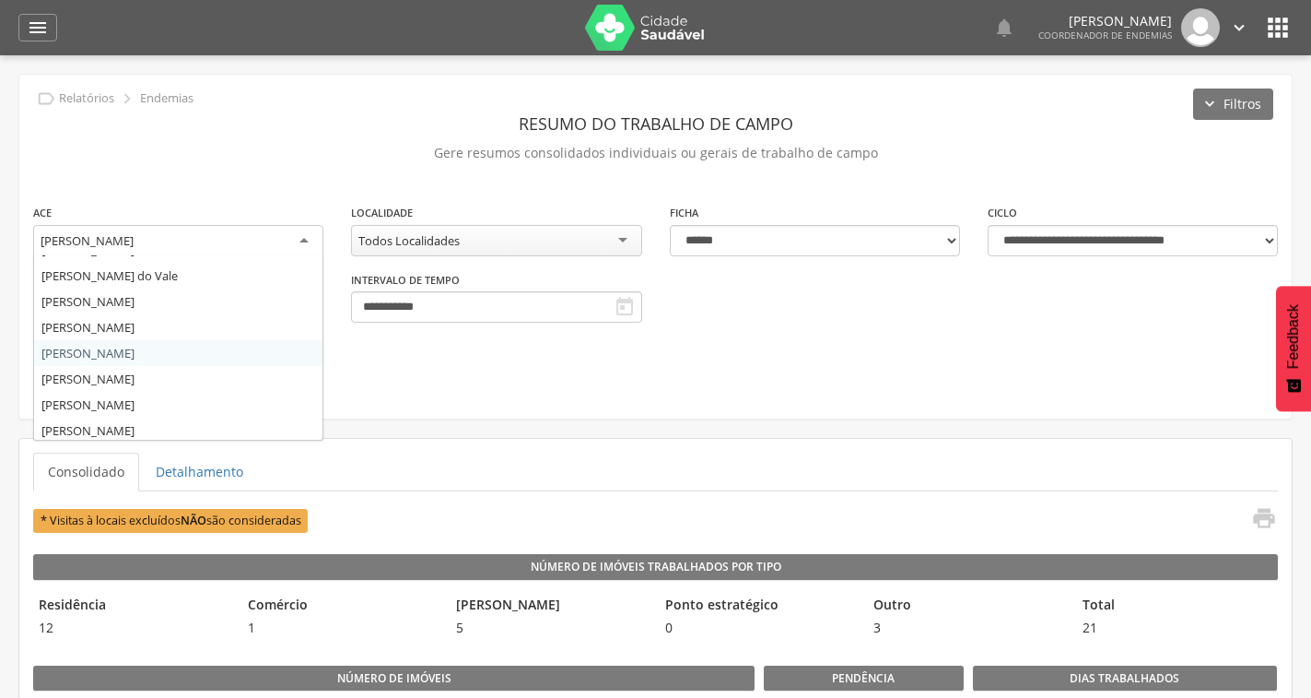
click at [288, 242] on div "[PERSON_NAME]" at bounding box center [178, 241] width 290 height 33
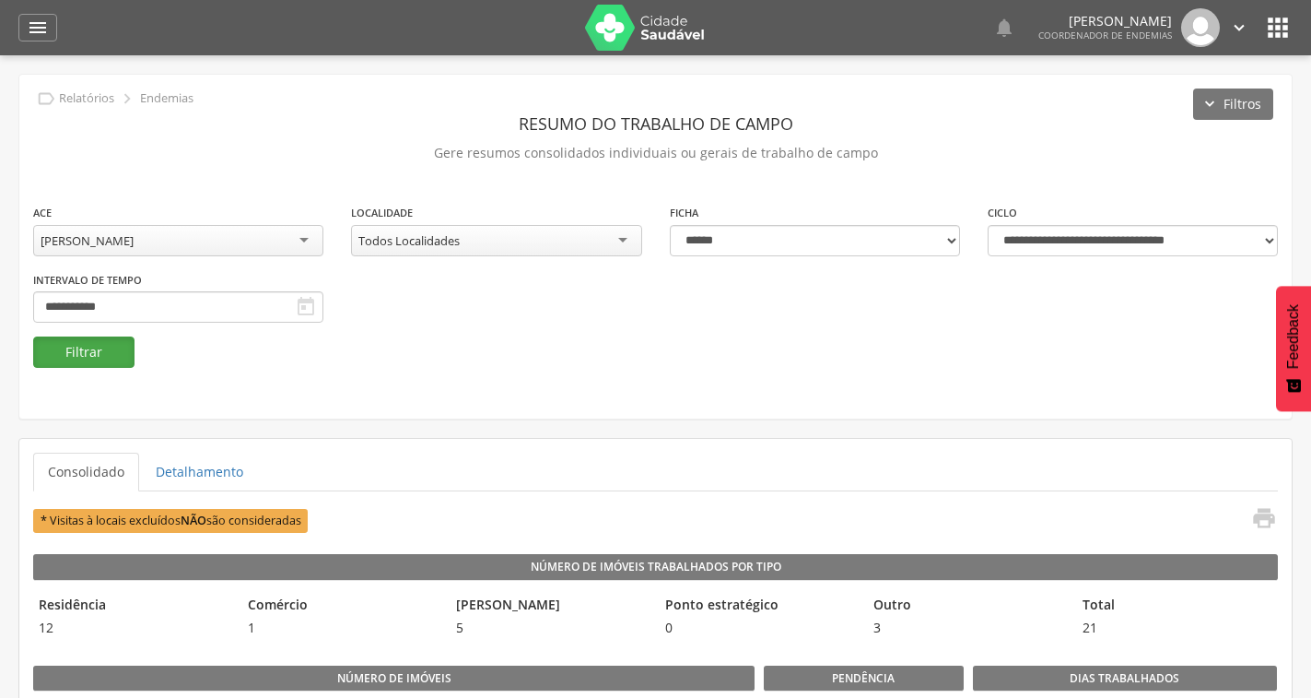
click at [86, 338] on button "Filtrar" at bounding box center [83, 351] width 101 height 31
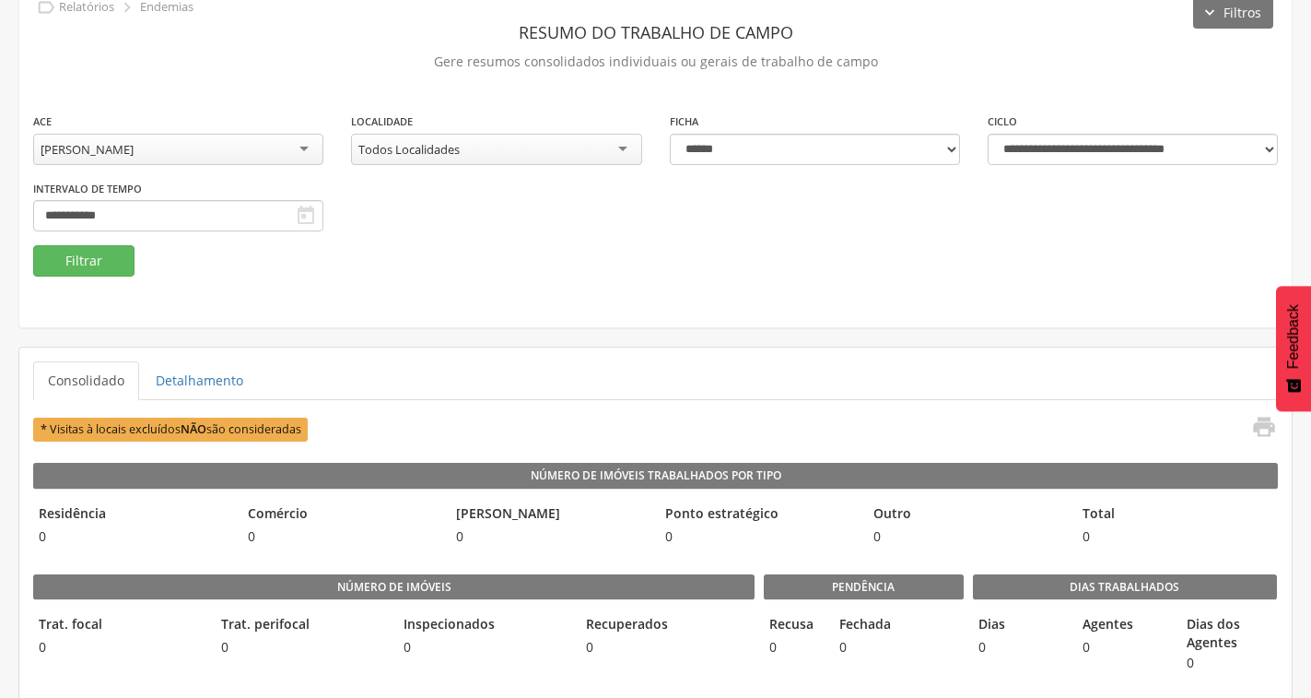
scroll to position [92, 0]
click at [276, 139] on div "[PERSON_NAME]" at bounding box center [178, 148] width 290 height 31
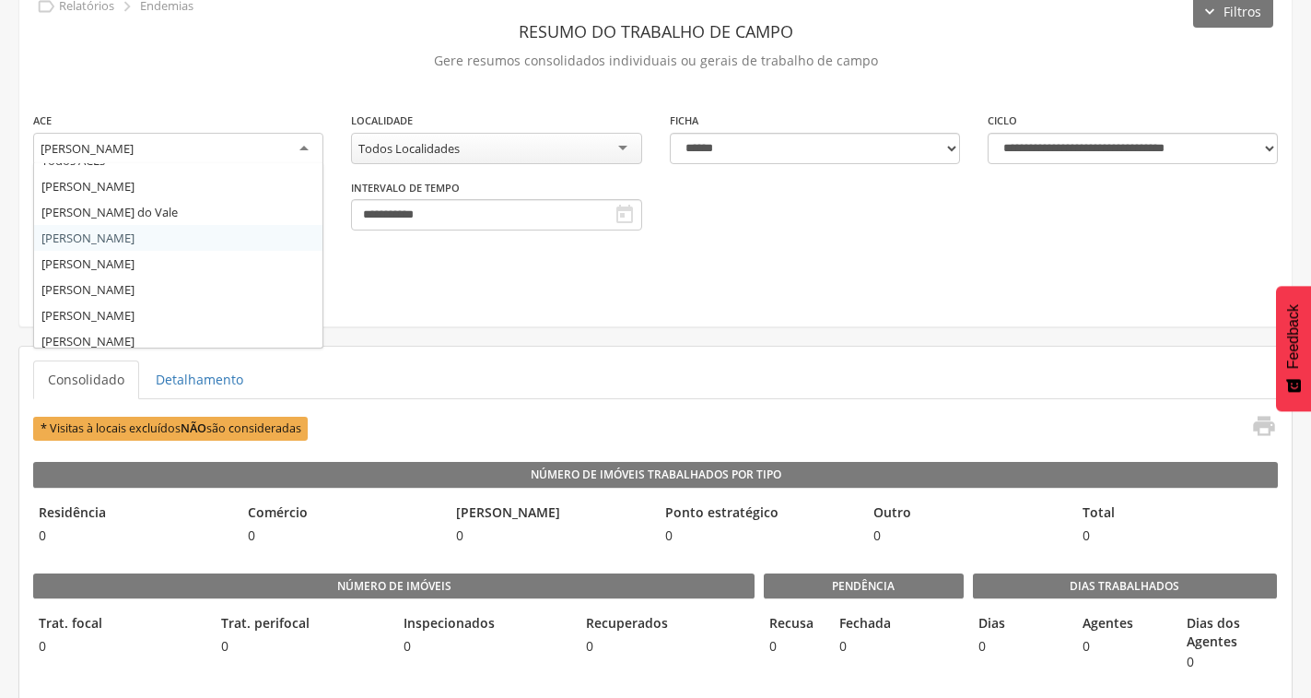
scroll to position [0, 0]
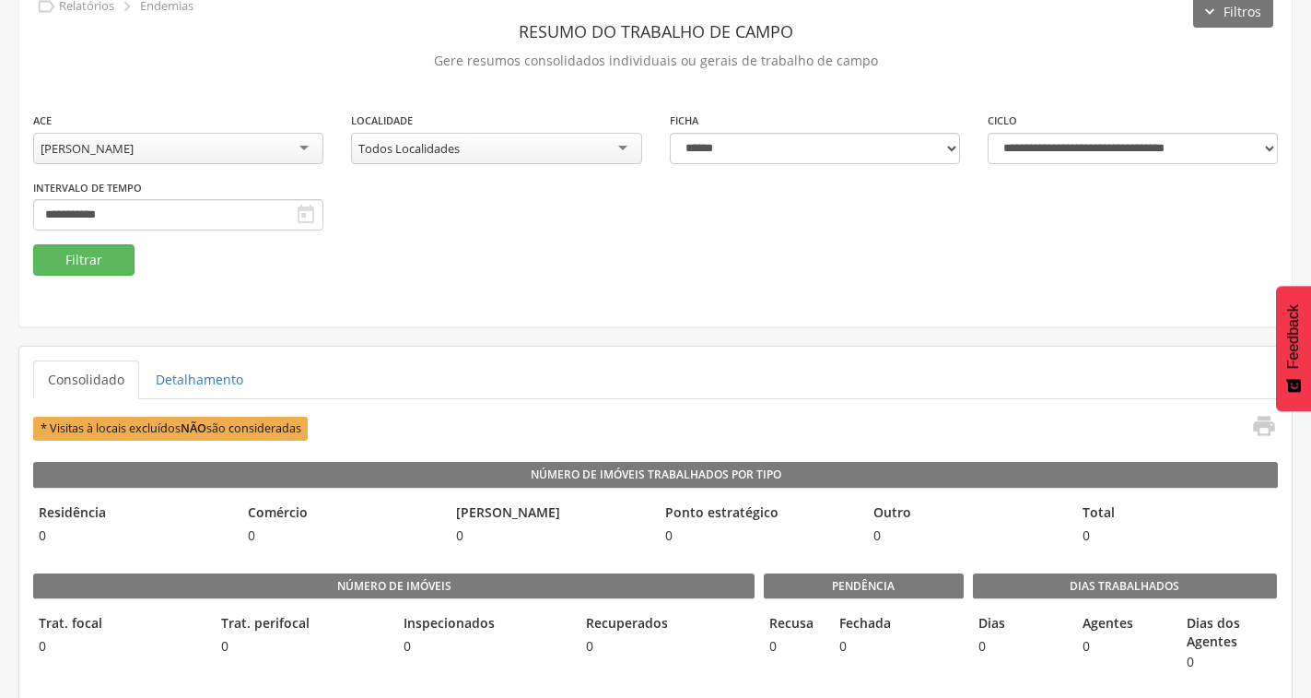
drag, startPoint x: 426, startPoint y: 218, endPoint x: 415, endPoint y: 219, distance: 11.2
click at [423, 219] on div "**********" at bounding box center [655, 178] width 1273 height 134
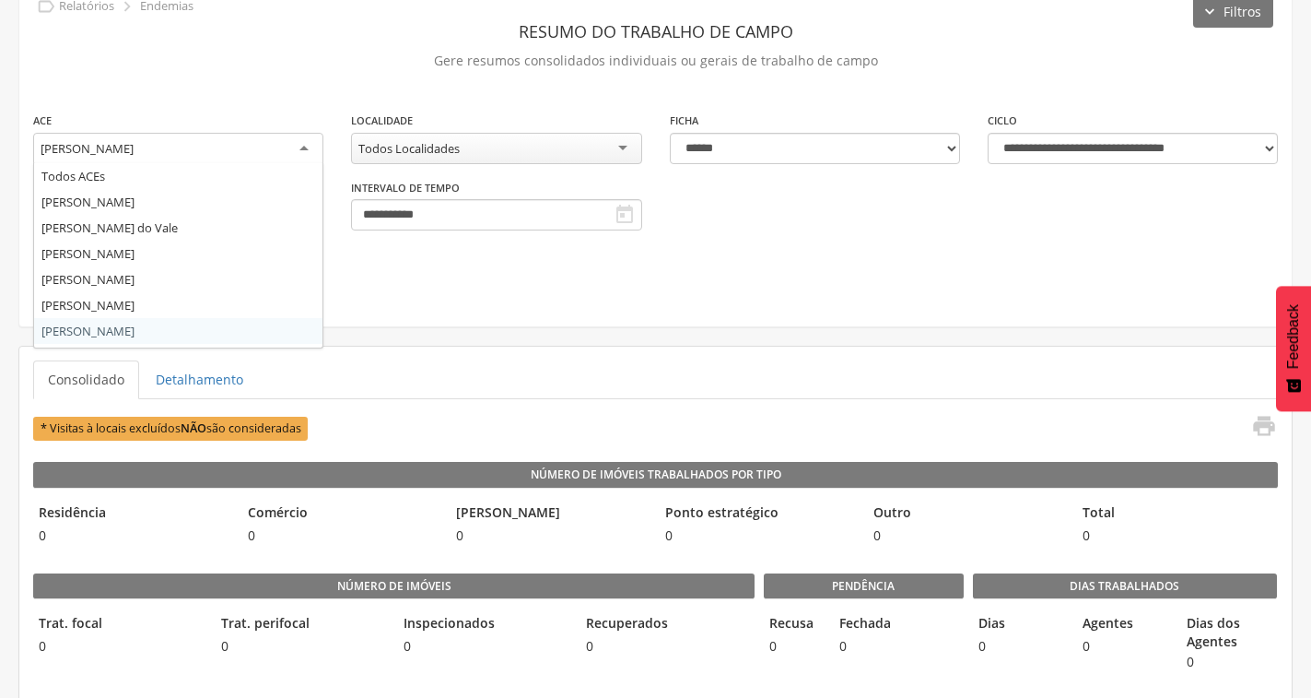
click at [231, 136] on div "[PERSON_NAME]" at bounding box center [178, 149] width 290 height 33
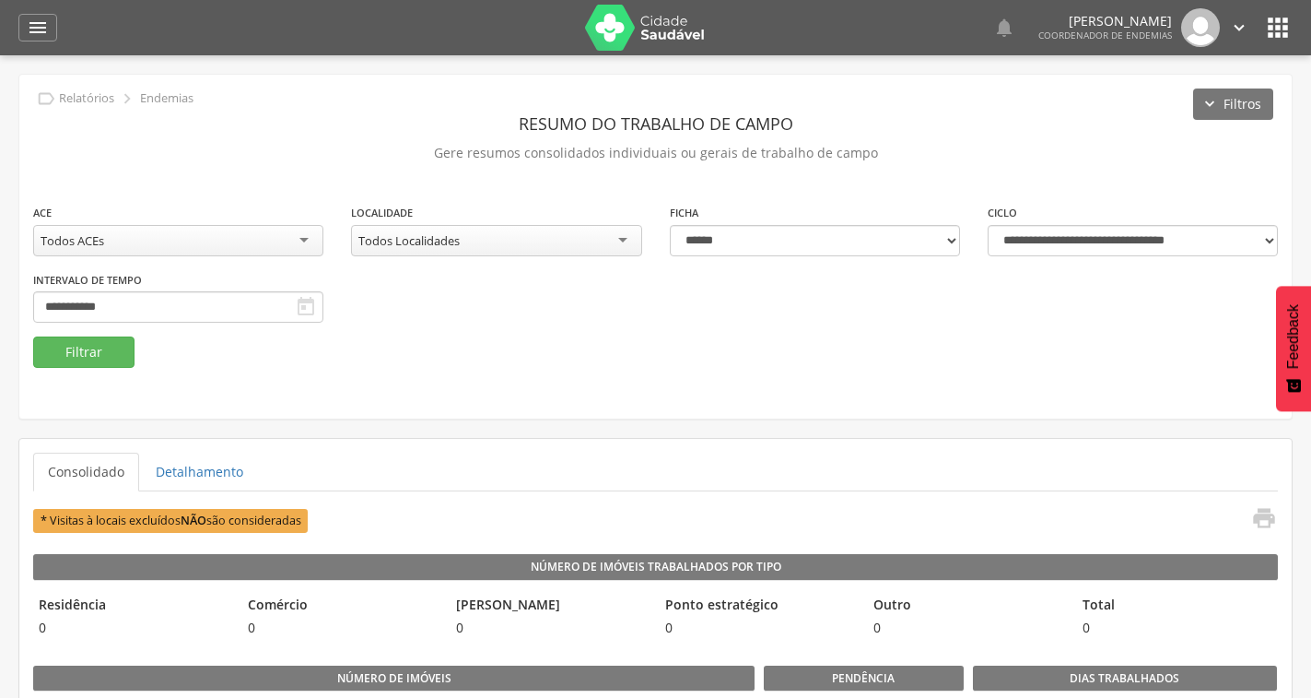
click at [305, 313] on icon "" at bounding box center [306, 307] width 22 height 22
click at [301, 304] on icon "" at bounding box center [306, 307] width 22 height 22
click at [262, 303] on input "**********" at bounding box center [178, 306] width 290 height 31
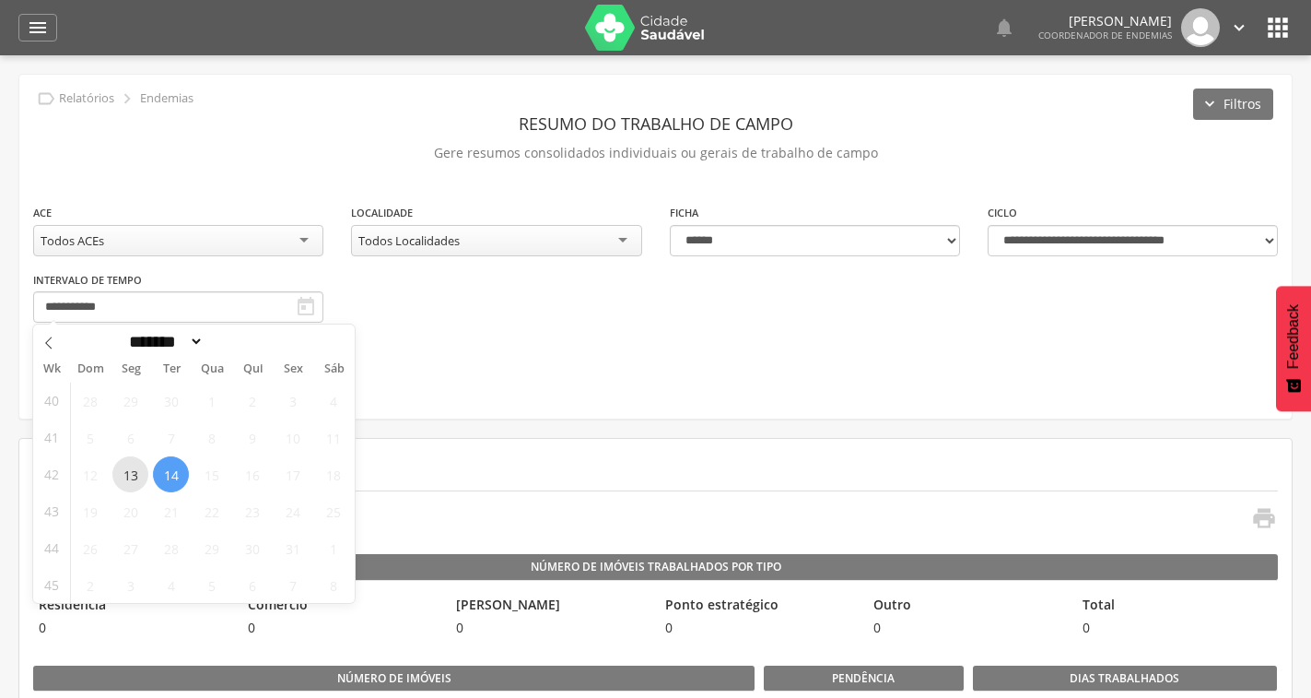
click at [123, 483] on span "13" at bounding box center [130, 474] width 36 height 36
click at [162, 476] on span "14" at bounding box center [171, 474] width 36 height 36
type input "**********"
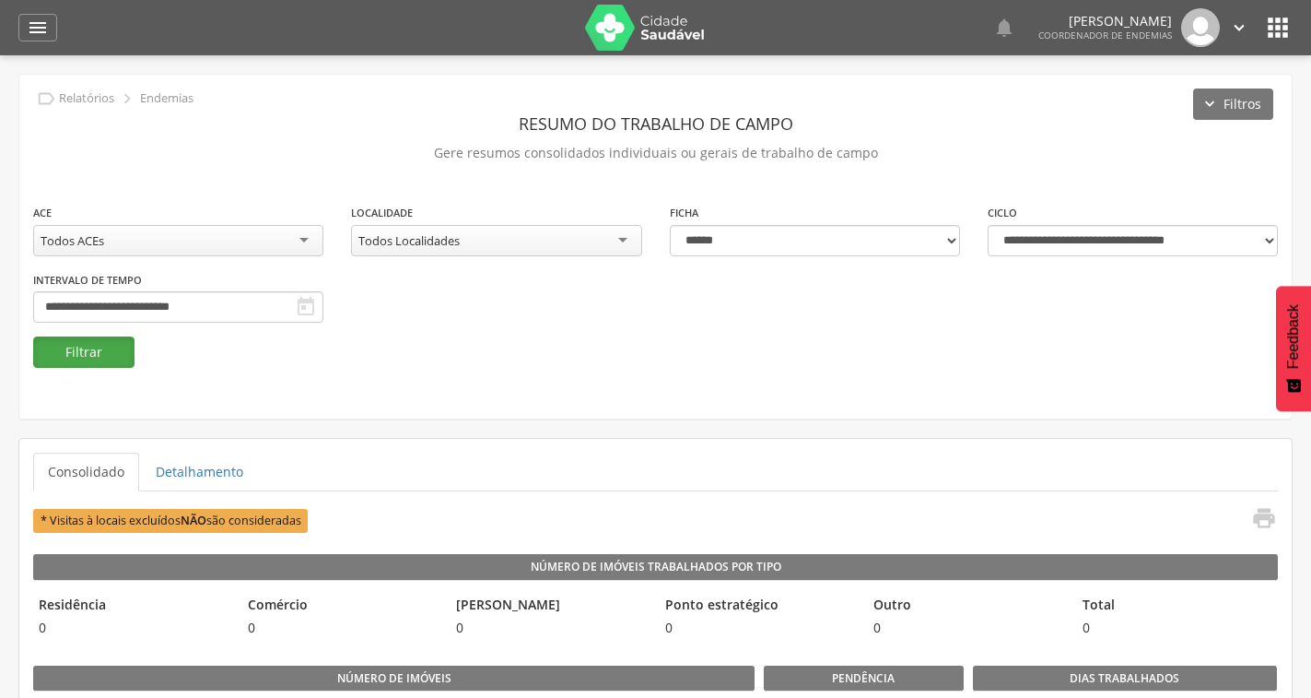
click at [126, 357] on button "Filtrar" at bounding box center [83, 351] width 101 height 31
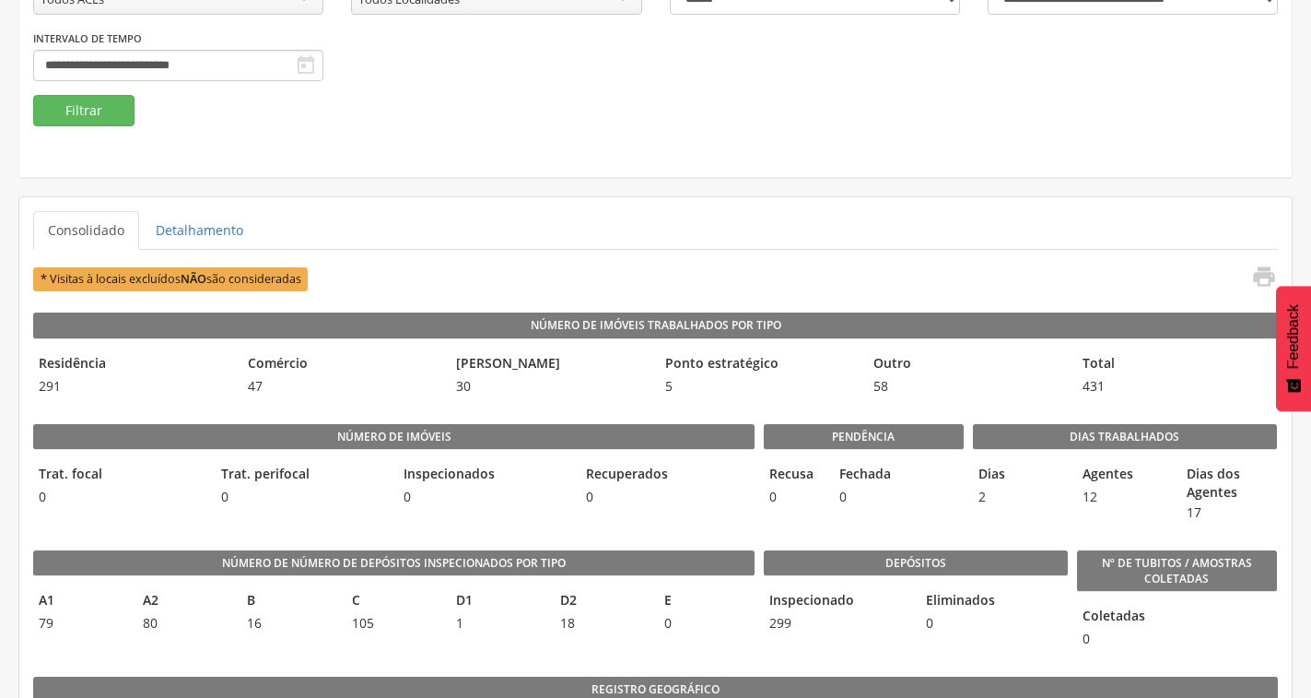
scroll to position [461, 0]
